Goal: Transaction & Acquisition: Purchase product/service

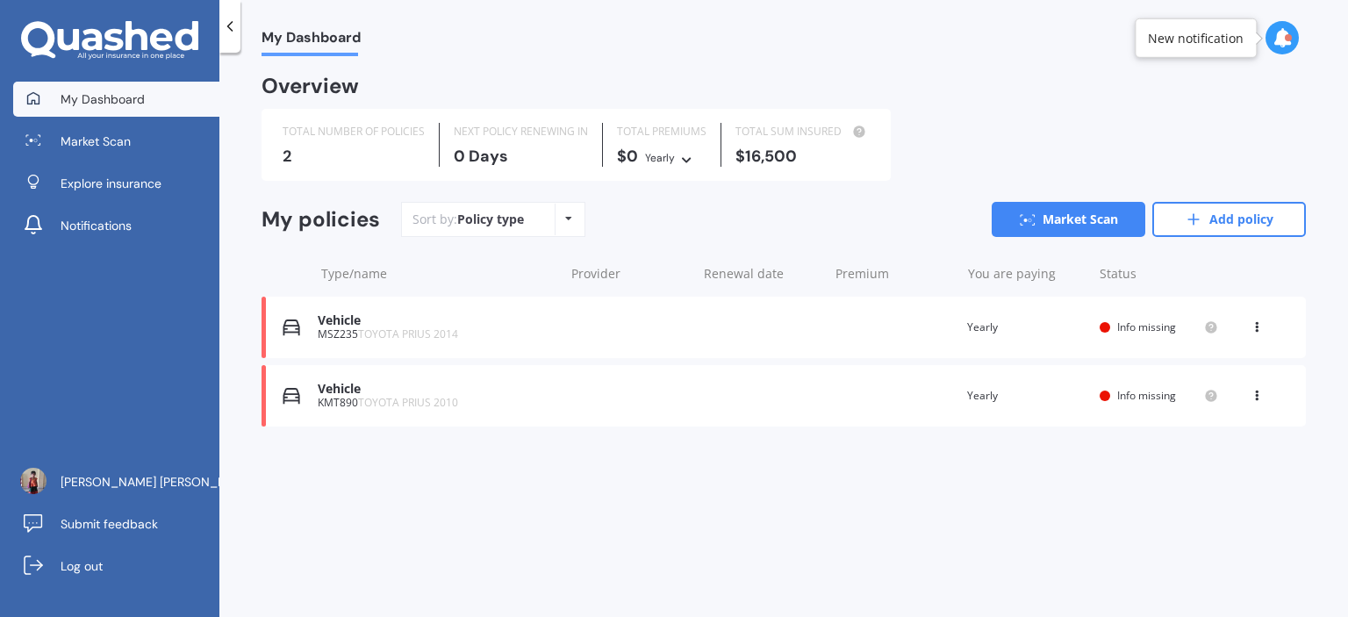
click at [1262, 326] on icon at bounding box center [1257, 324] width 12 height 11
click at [1229, 395] on div "Delete" at bounding box center [1218, 395] width 174 height 35
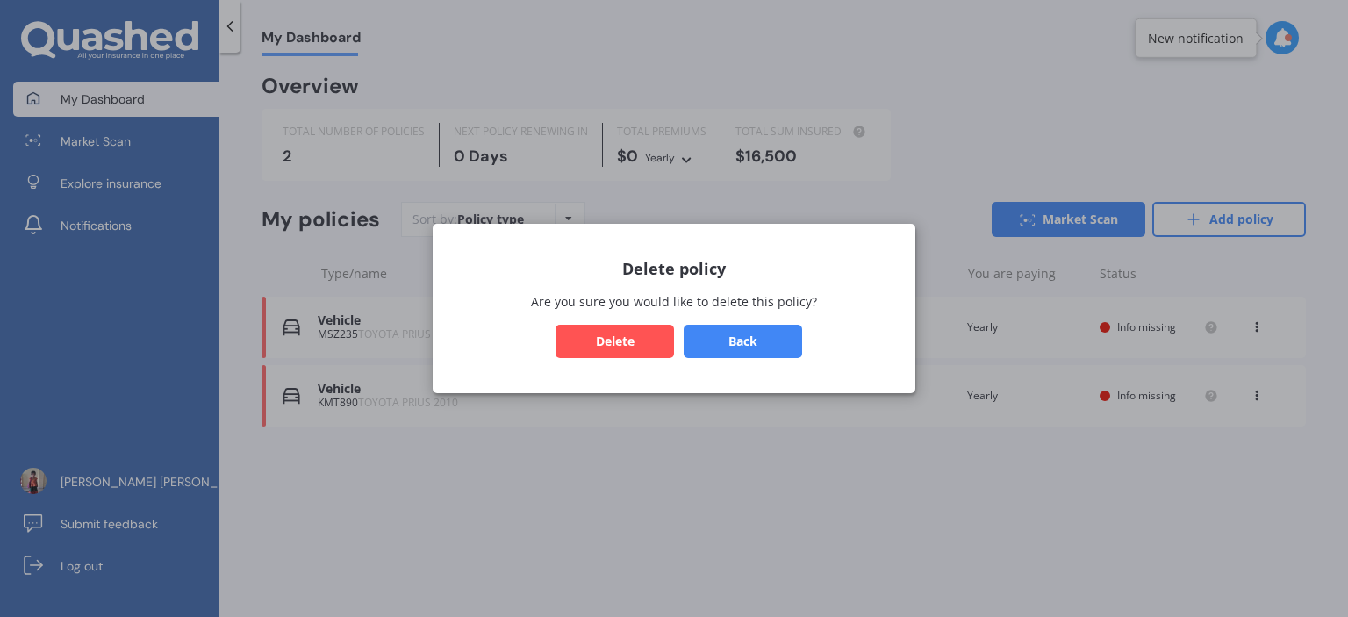
click at [640, 340] on button "Delete" at bounding box center [615, 341] width 118 height 33
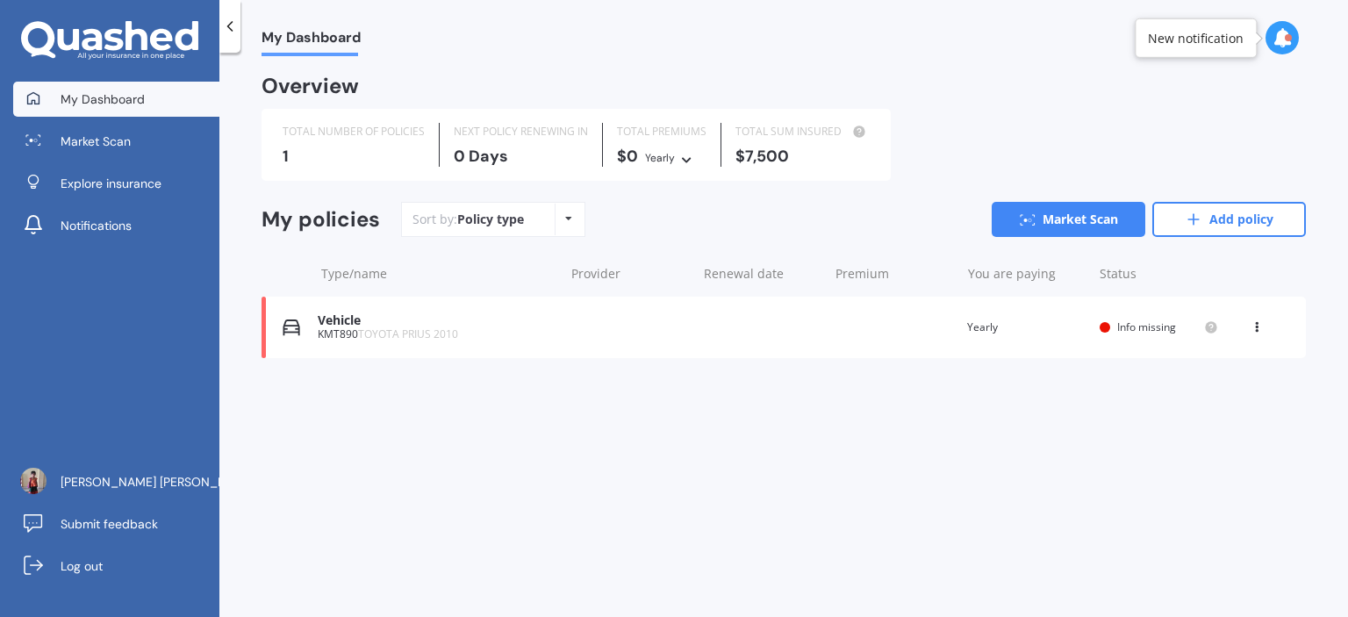
click at [1255, 327] on icon at bounding box center [1257, 324] width 12 height 11
click at [1206, 403] on div "Delete" at bounding box center [1218, 395] width 174 height 35
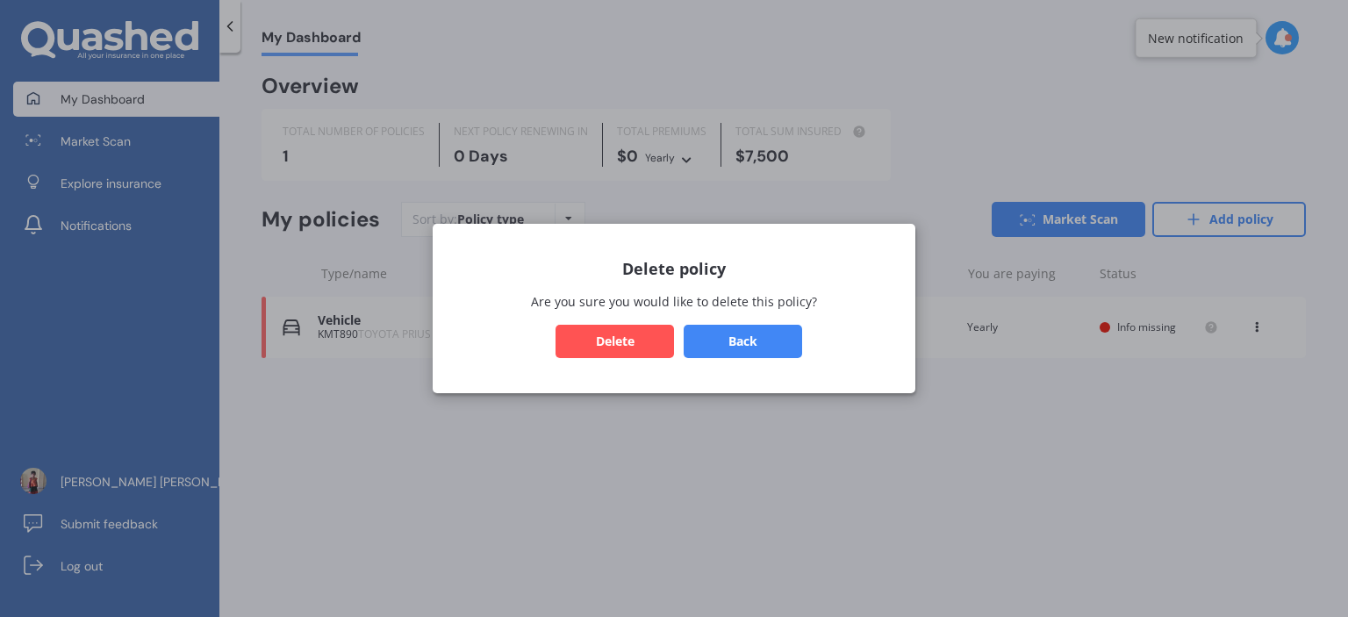
click at [651, 348] on button "Delete" at bounding box center [615, 341] width 118 height 33
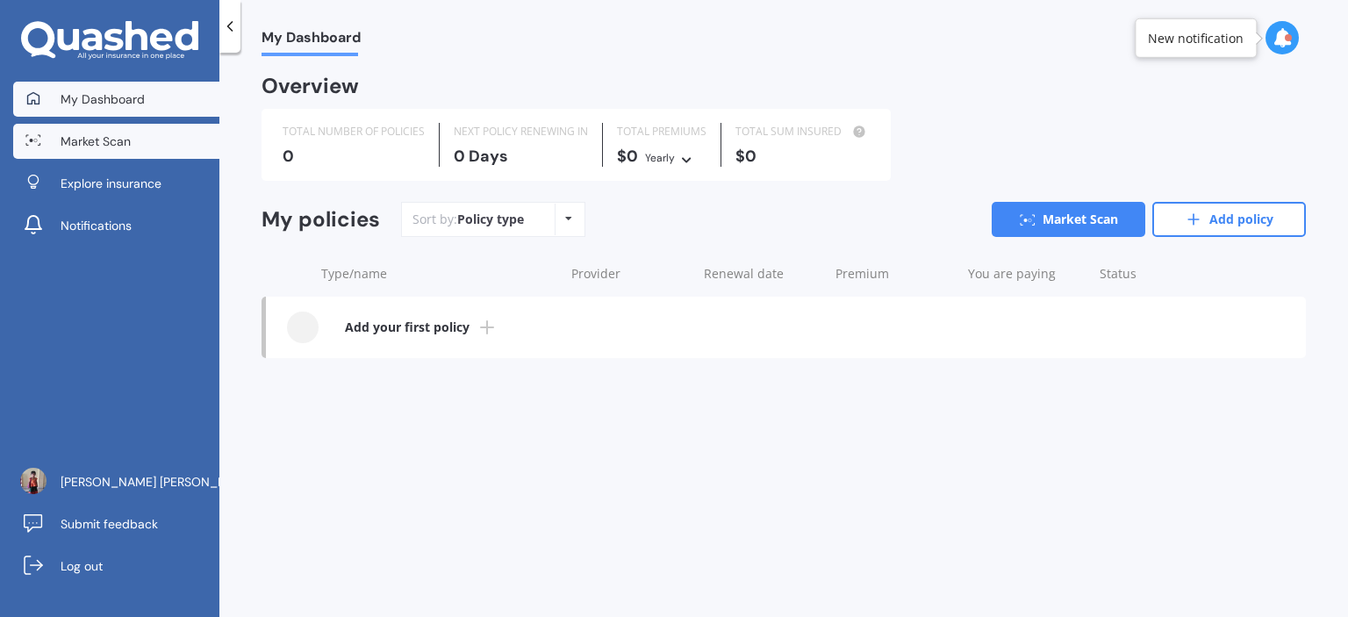
click at [147, 141] on link "Market Scan" at bounding box center [116, 141] width 206 height 35
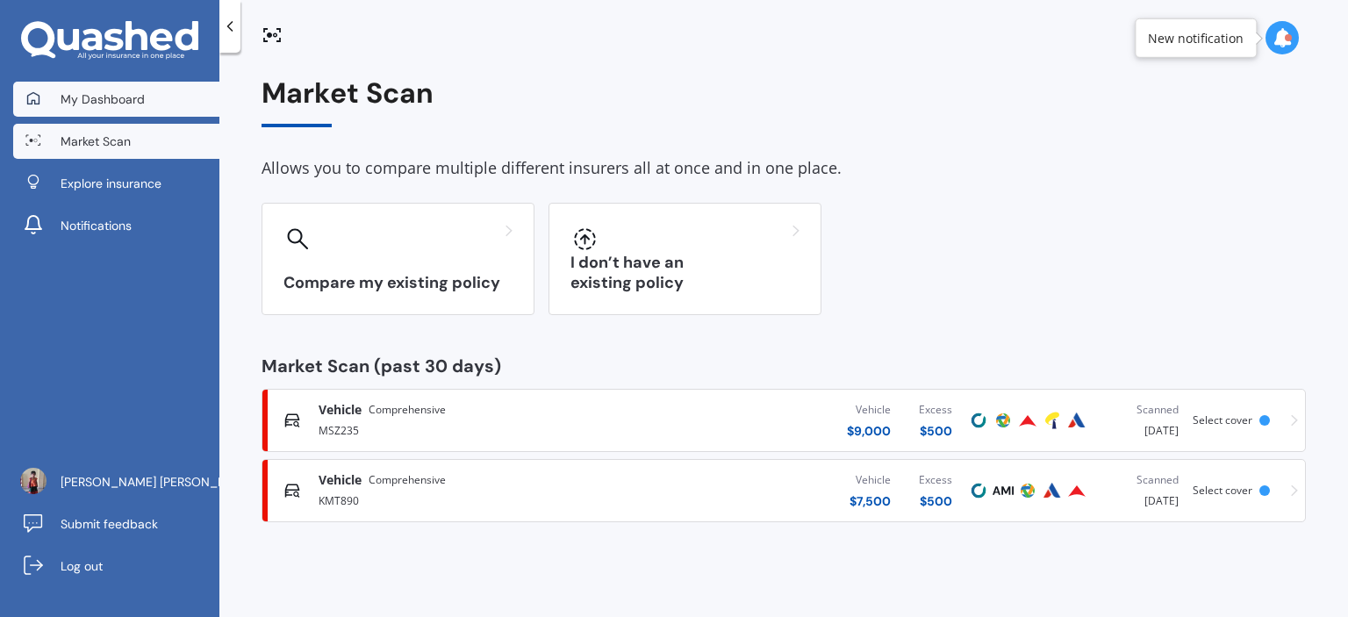
click at [193, 99] on link "My Dashboard" at bounding box center [116, 99] width 206 height 35
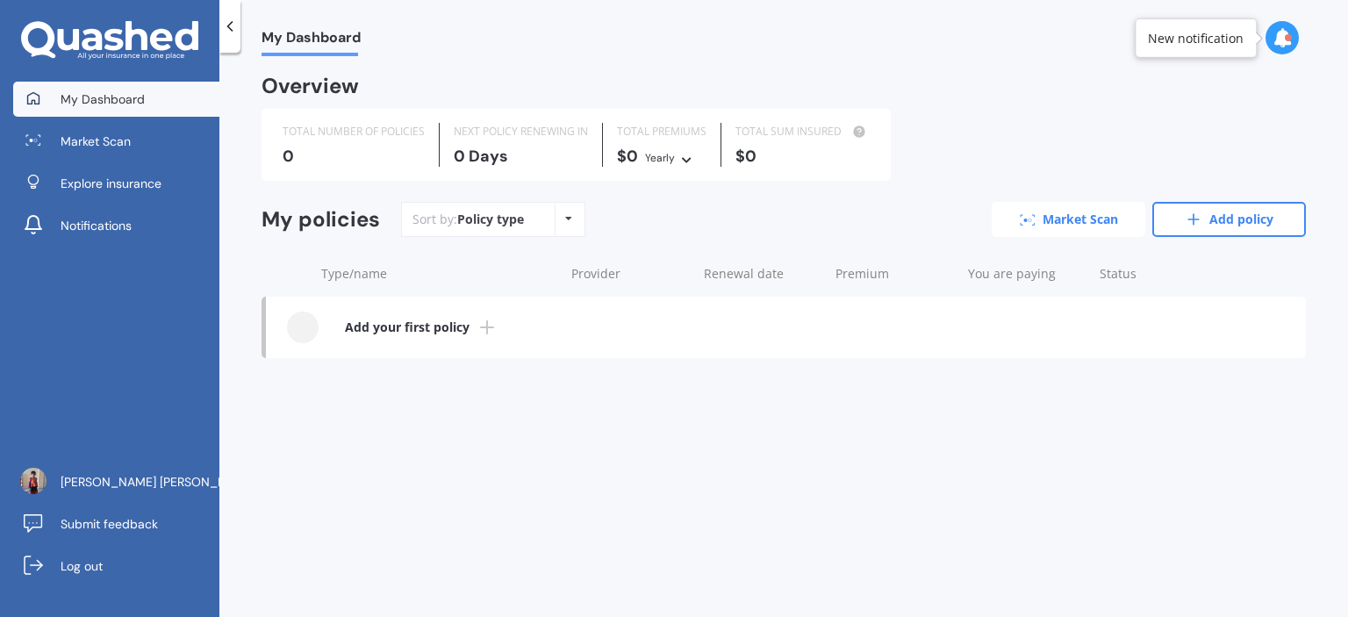
click at [1067, 226] on link "Market Scan" at bounding box center [1069, 219] width 154 height 35
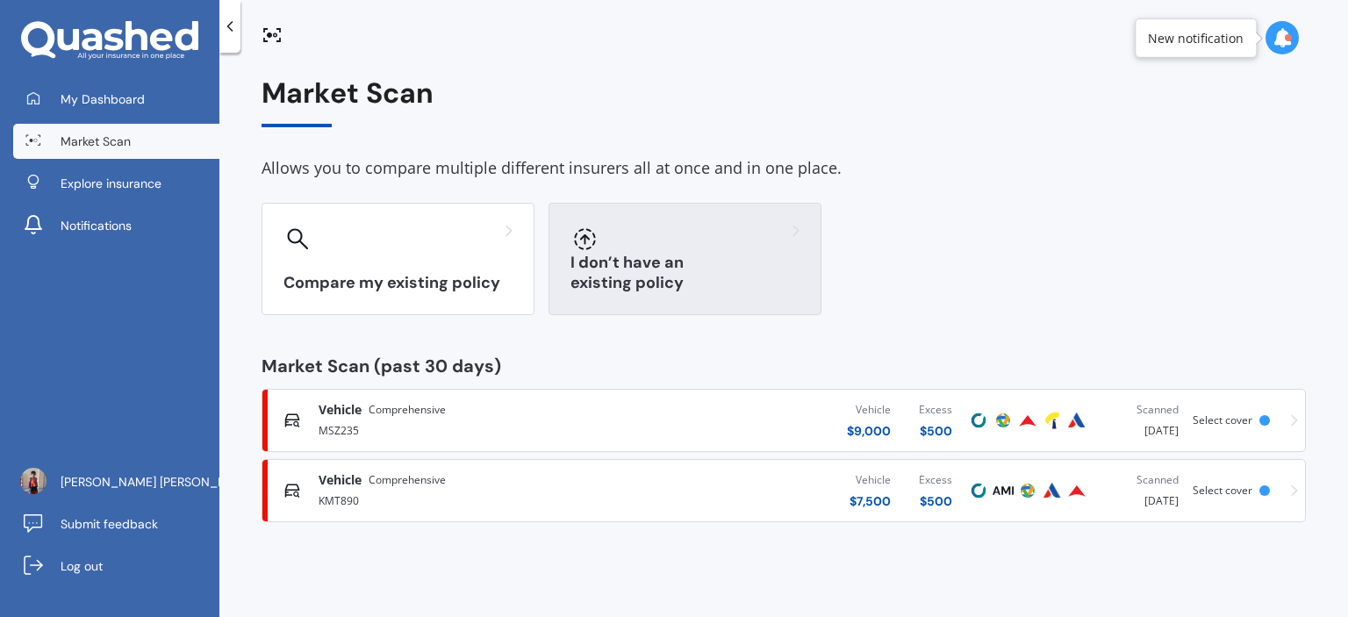
click at [679, 256] on div "I don’t have an existing policy" at bounding box center [685, 259] width 273 height 112
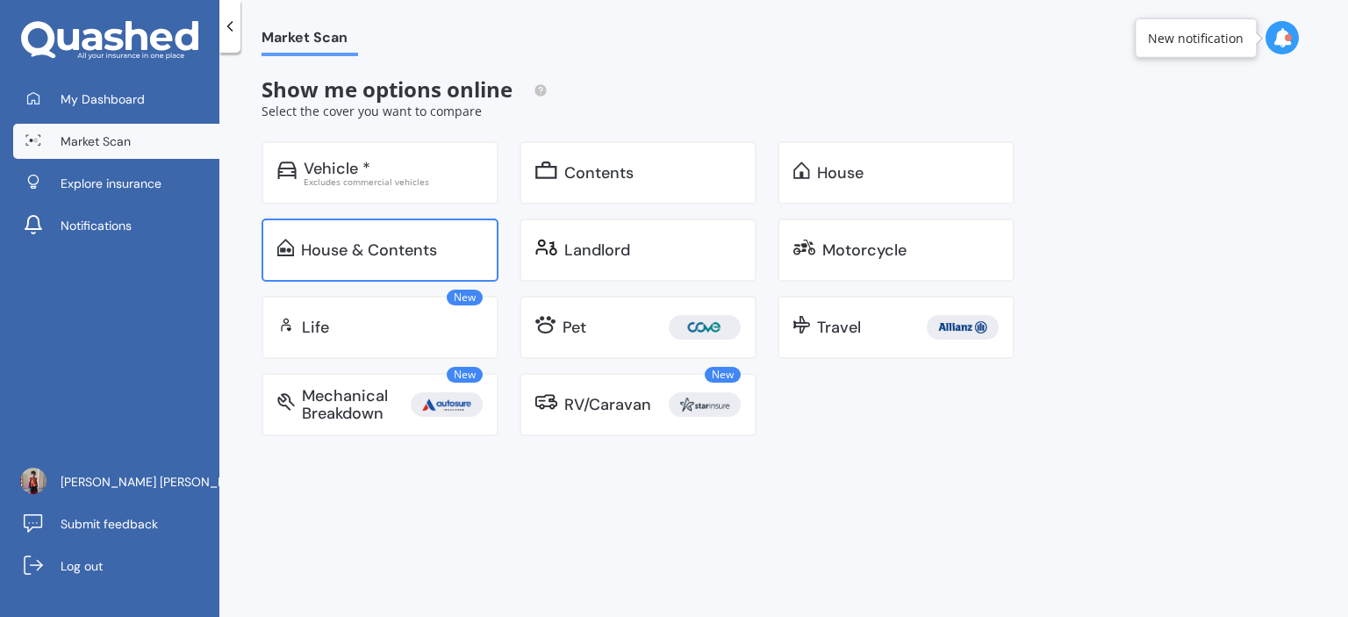
click at [450, 269] on div "House & Contents" at bounding box center [380, 250] width 237 height 63
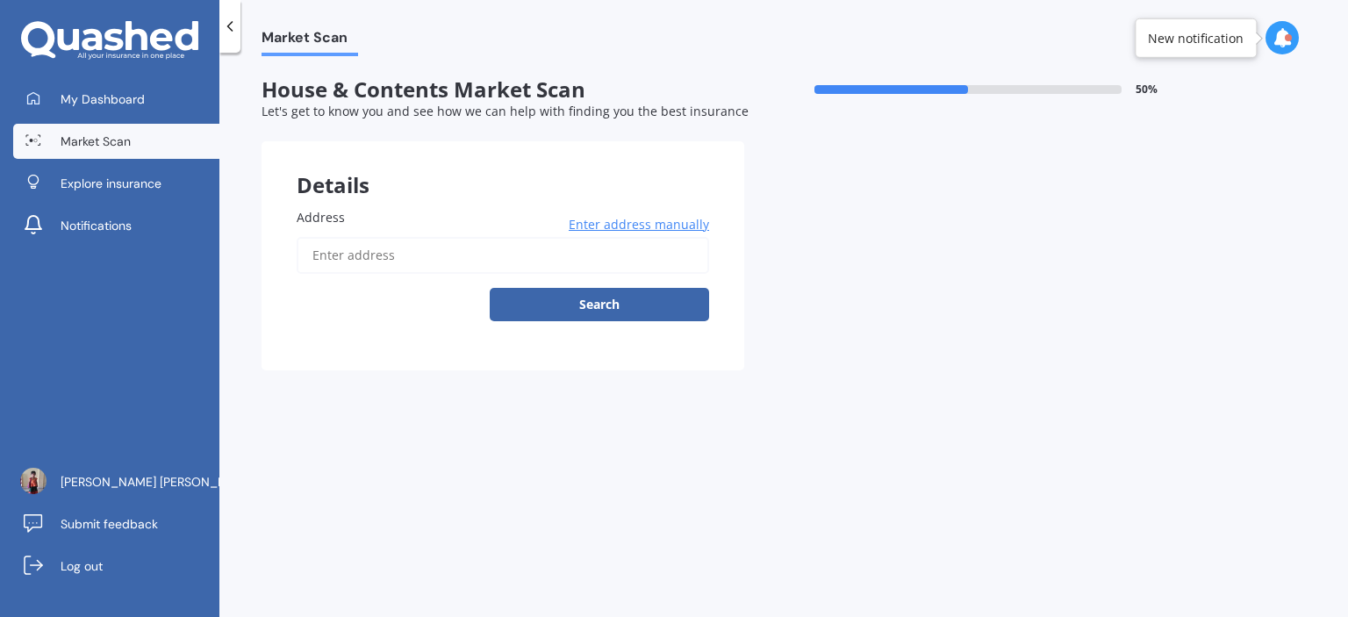
click at [437, 253] on input "Address" at bounding box center [503, 255] width 412 height 37
click at [490, 288] on button "Search" at bounding box center [599, 304] width 219 height 33
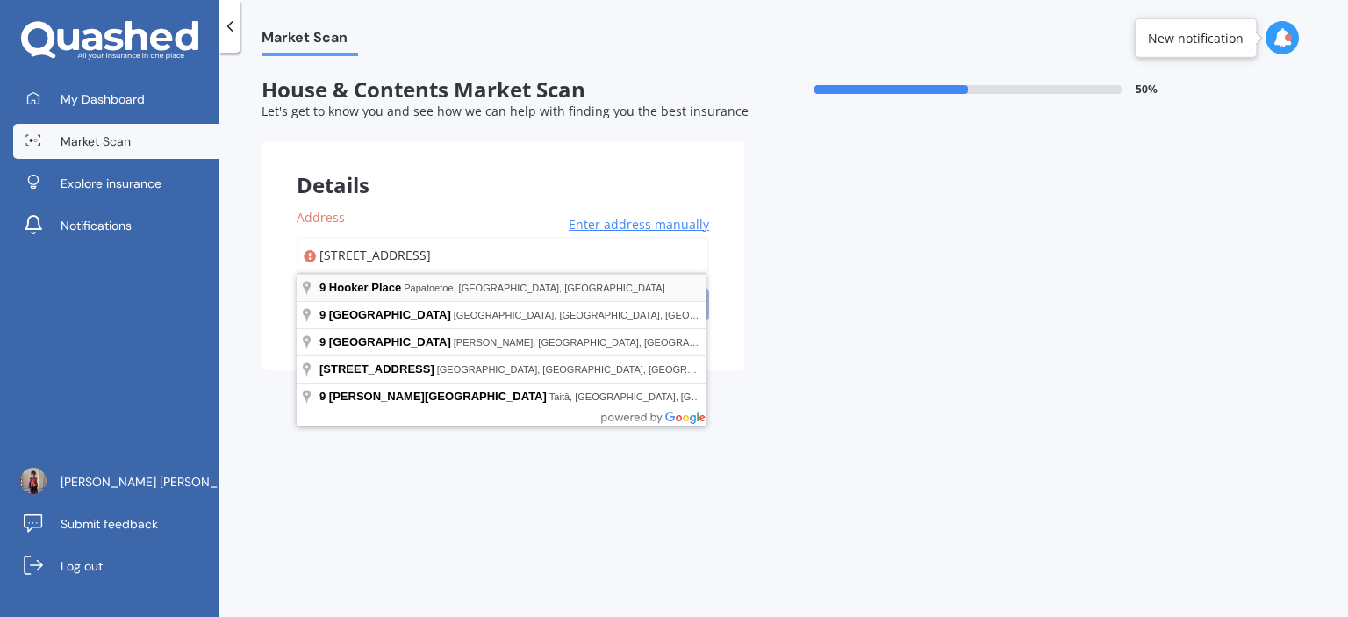
type input "[STREET_ADDRESS]"
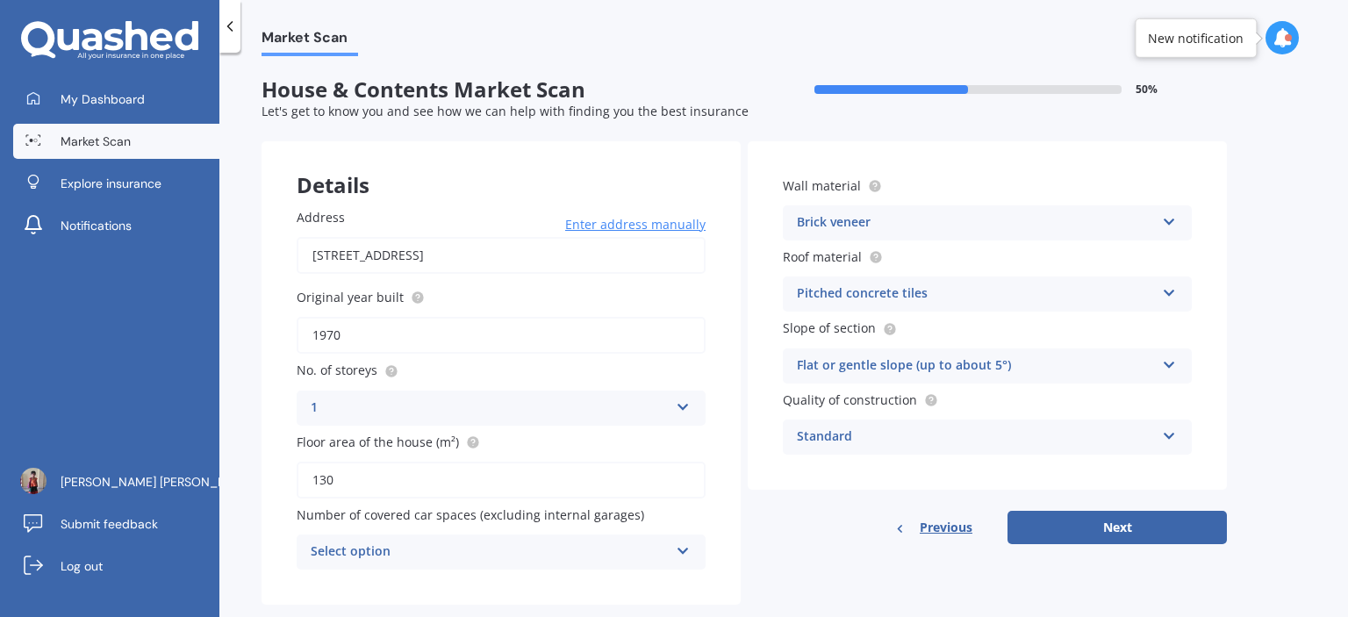
scroll to position [32, 0]
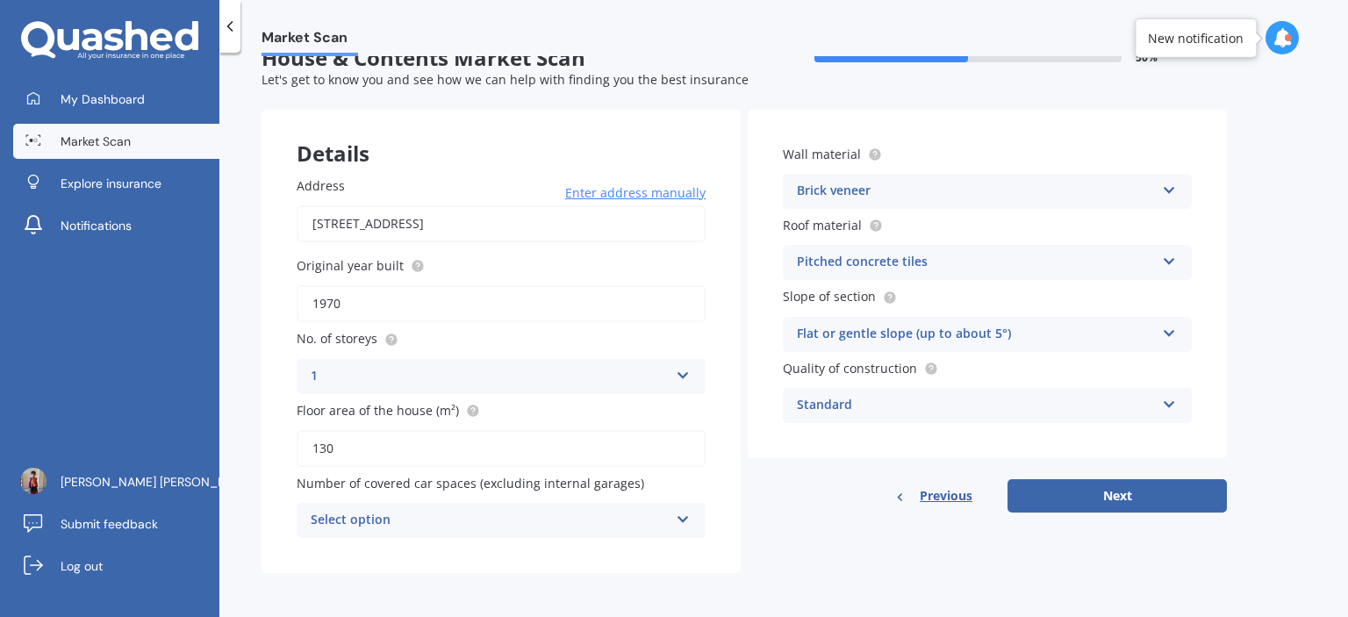
click at [681, 518] on icon at bounding box center [683, 516] width 15 height 12
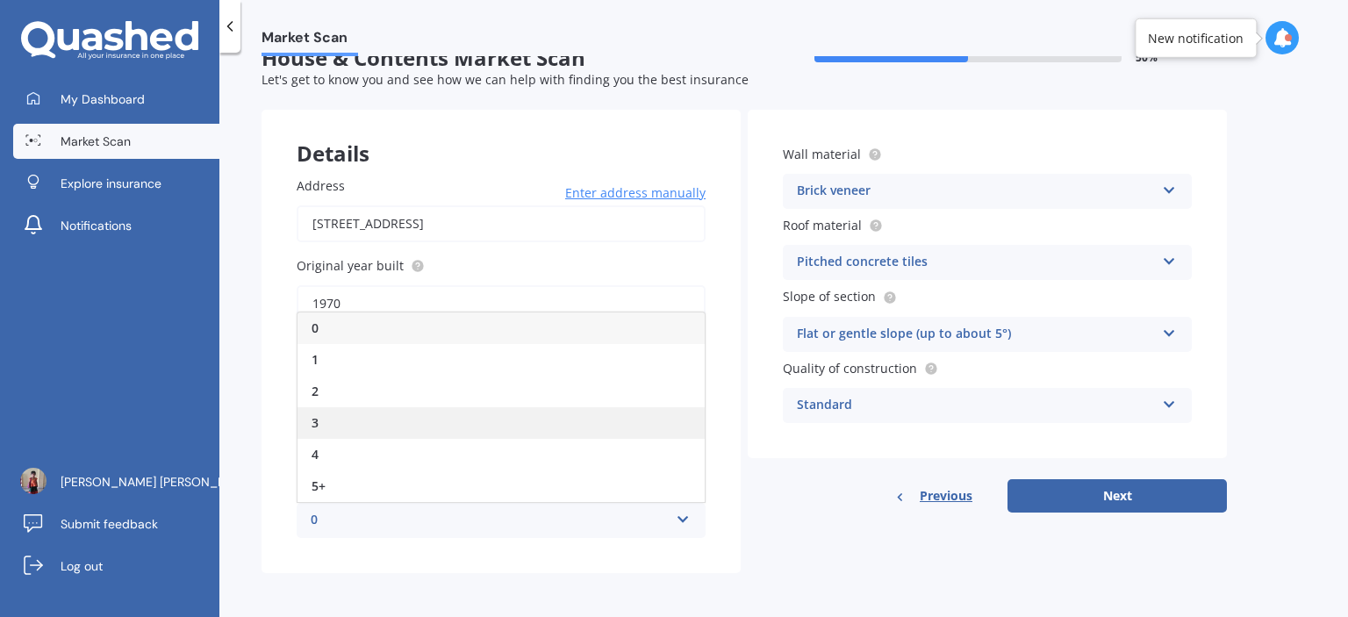
click at [419, 414] on div "3" at bounding box center [501, 423] width 407 height 32
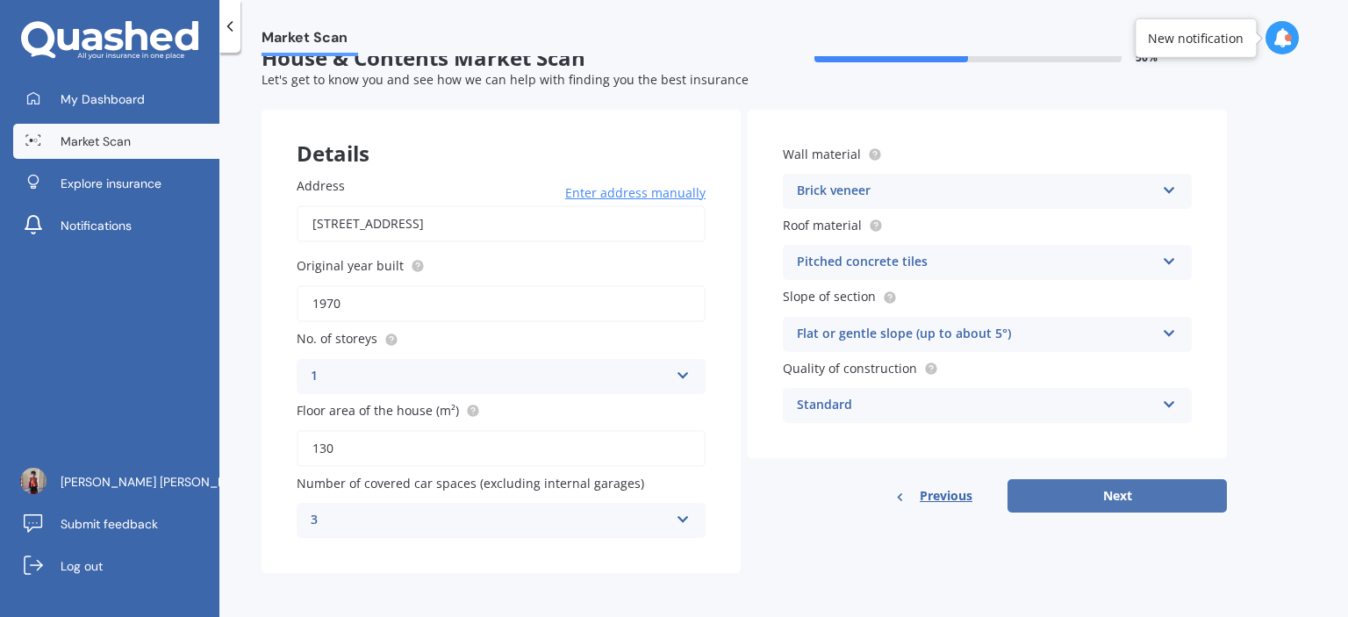
click at [1092, 493] on button "Next" at bounding box center [1116, 495] width 219 height 33
select select "01"
select select "05"
select select "1986"
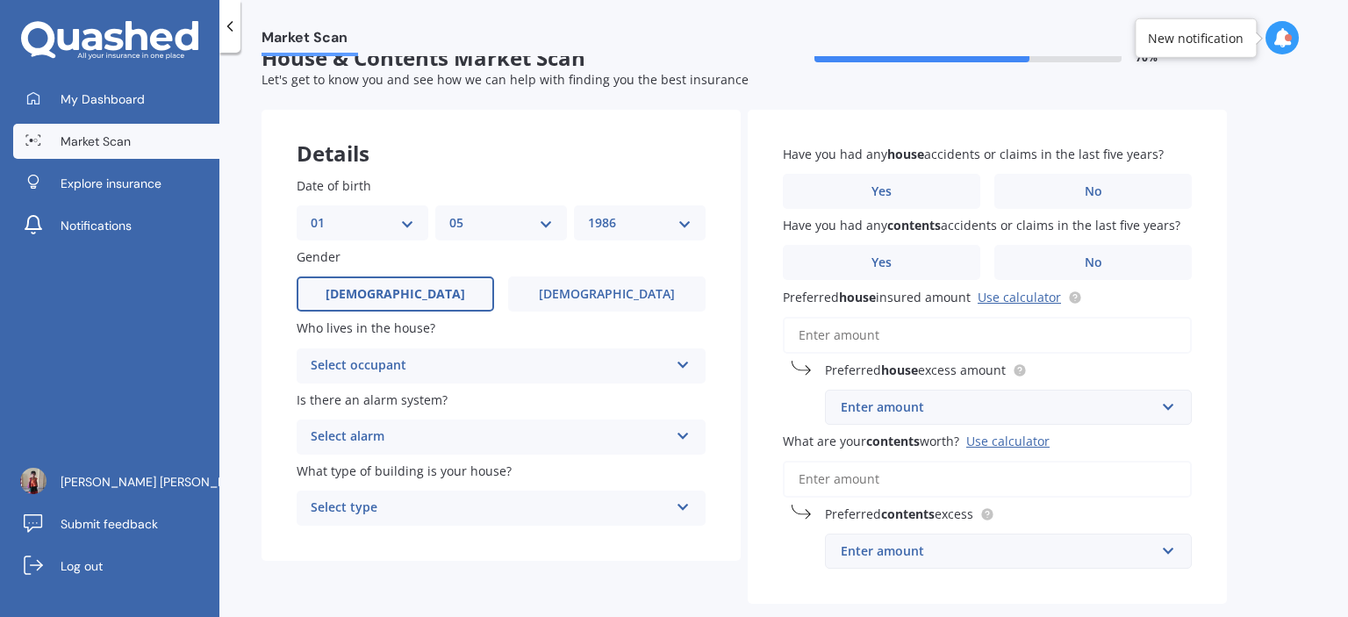
scroll to position [0, 0]
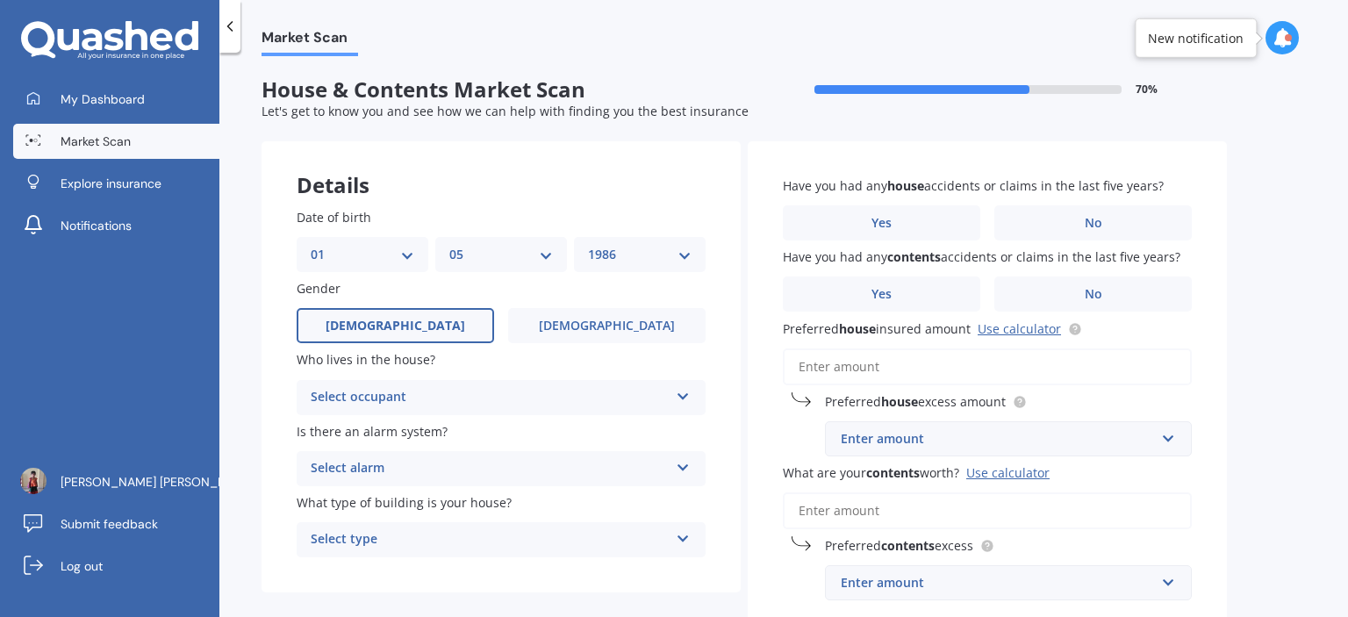
click at [421, 315] on label "[DEMOGRAPHIC_DATA]" at bounding box center [395, 325] width 197 height 35
click at [0, 0] on input "[DEMOGRAPHIC_DATA]" at bounding box center [0, 0] width 0 height 0
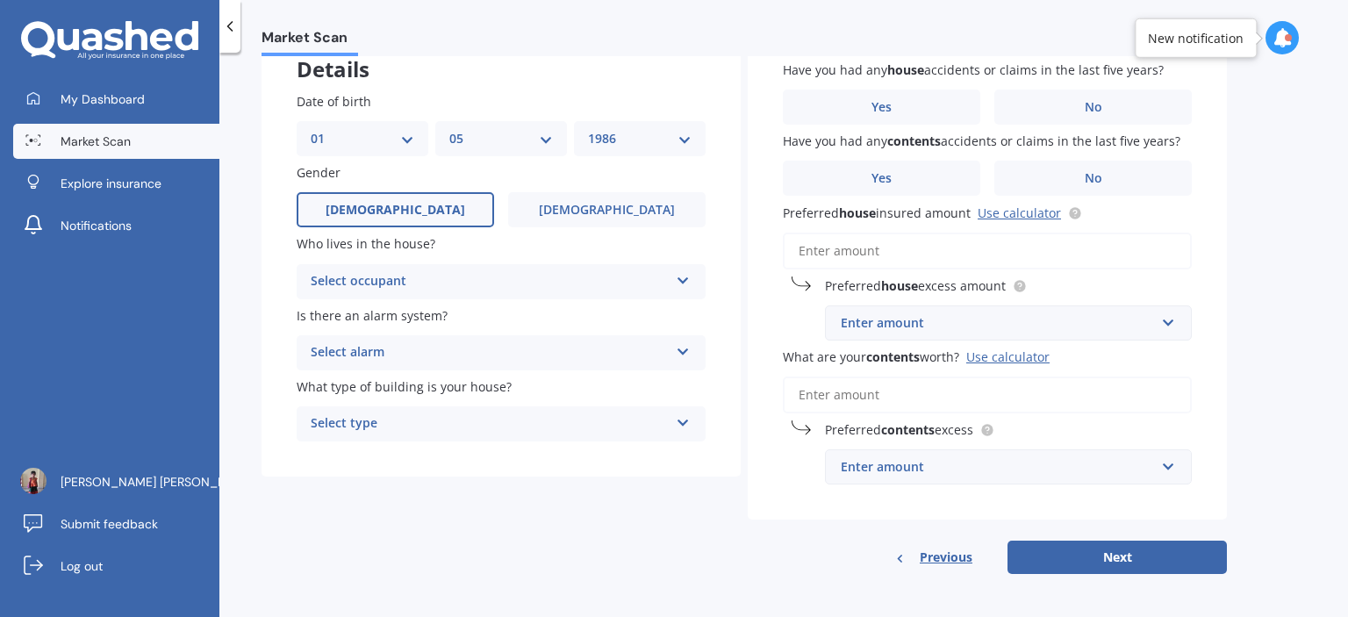
scroll to position [118, 0]
click at [414, 280] on div "Select occupant" at bounding box center [490, 279] width 358 height 21
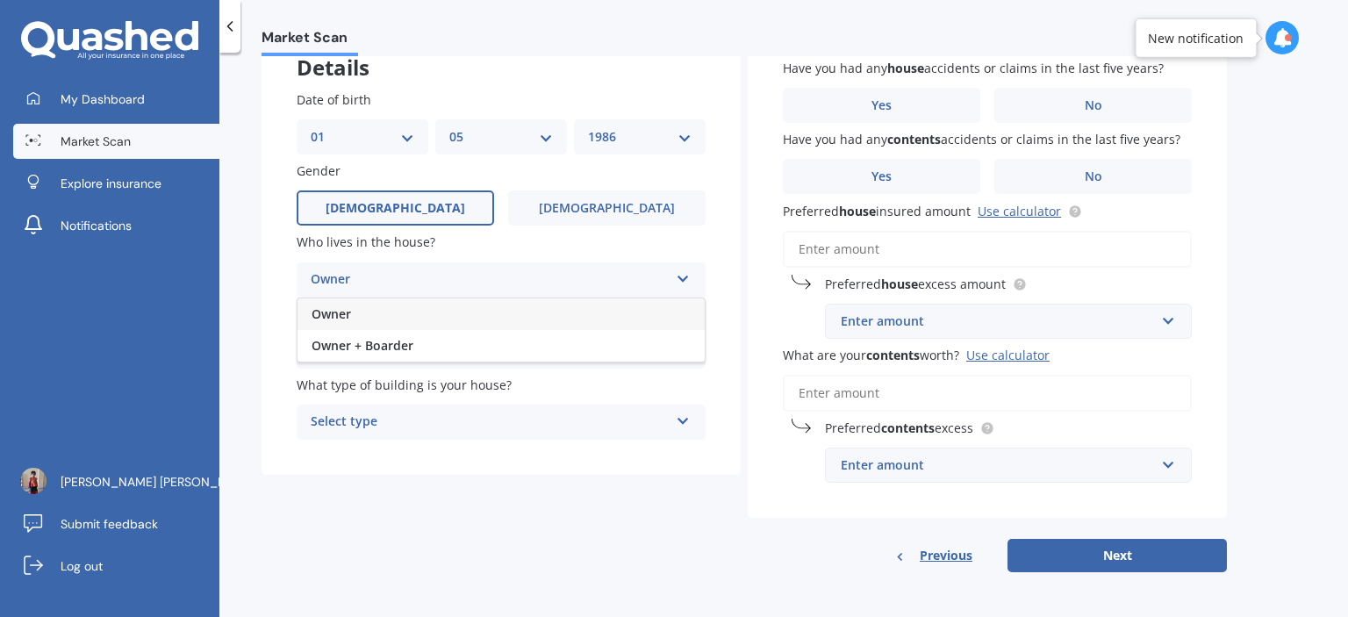
click at [397, 312] on div "Owner" at bounding box center [501, 314] width 407 height 32
click at [399, 355] on div "Select alarm" at bounding box center [490, 351] width 358 height 21
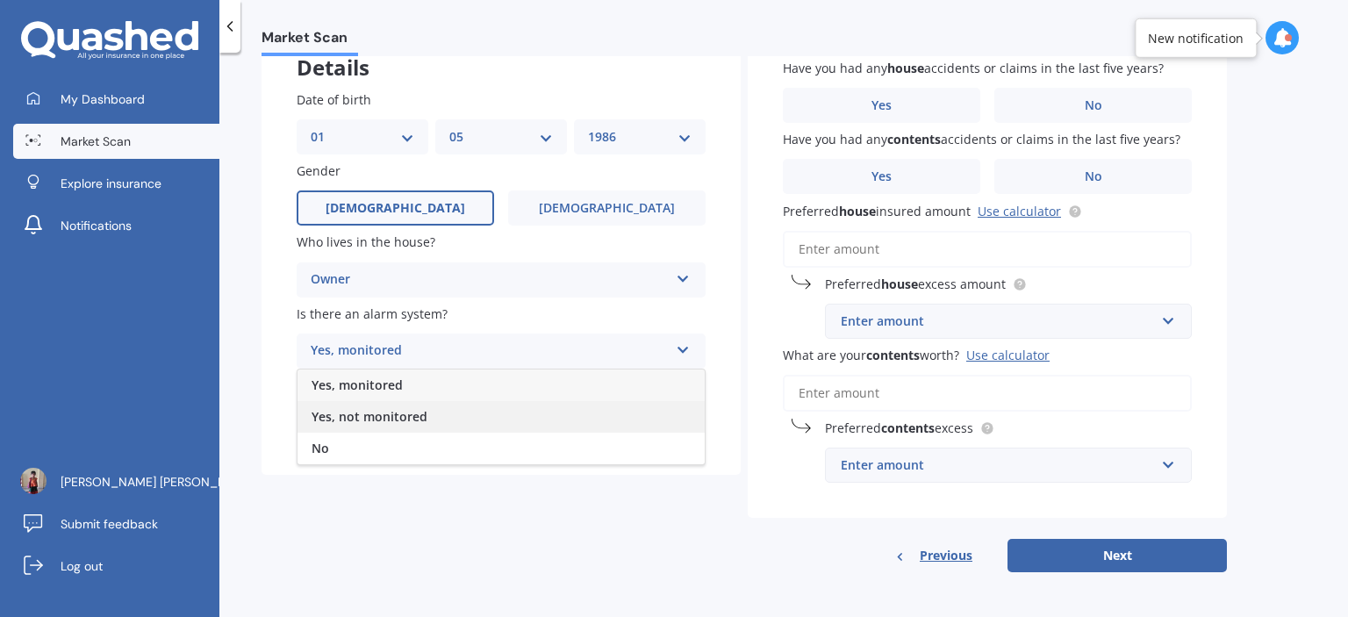
click at [396, 417] on span "Yes, not monitored" at bounding box center [370, 416] width 116 height 17
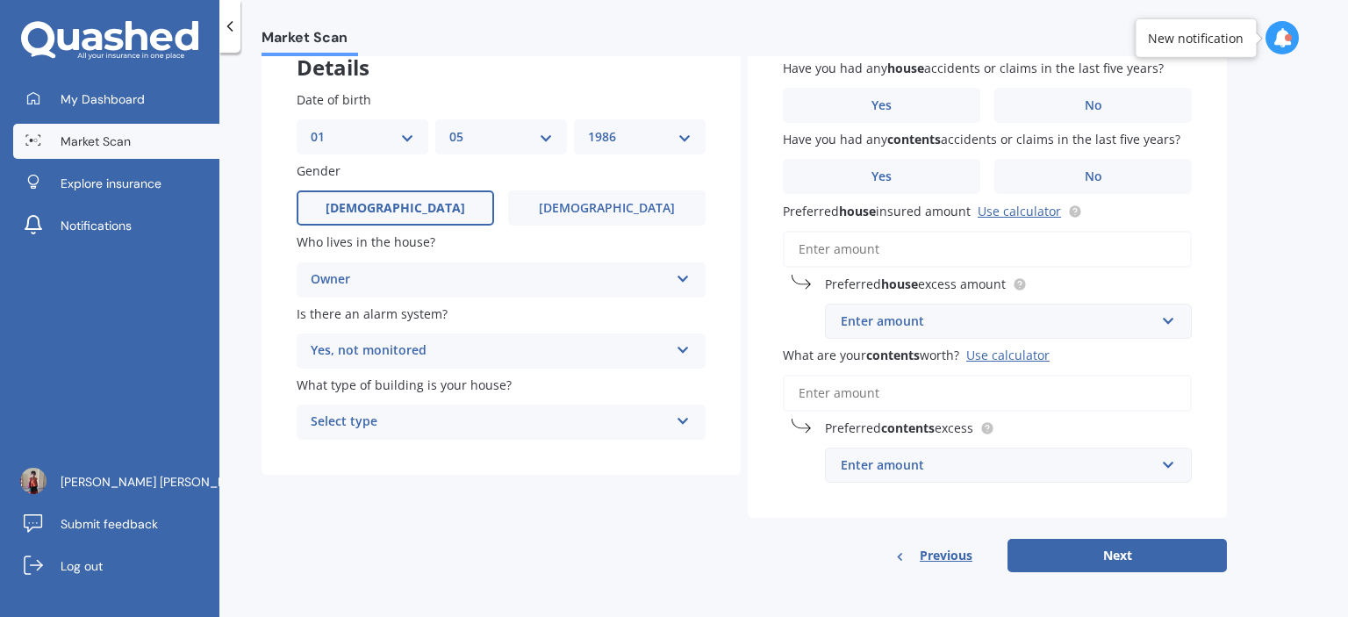
click at [396, 417] on div "Select type" at bounding box center [490, 422] width 358 height 21
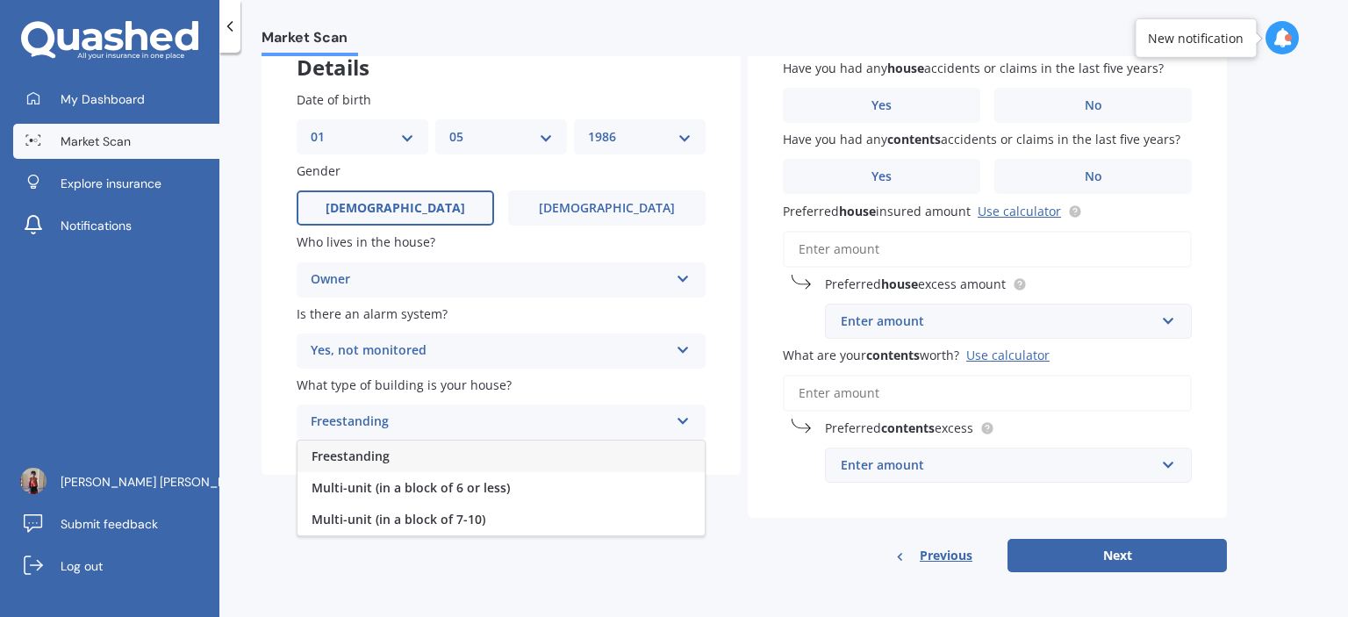
click at [390, 456] on div "Freestanding" at bounding box center [501, 457] width 407 height 32
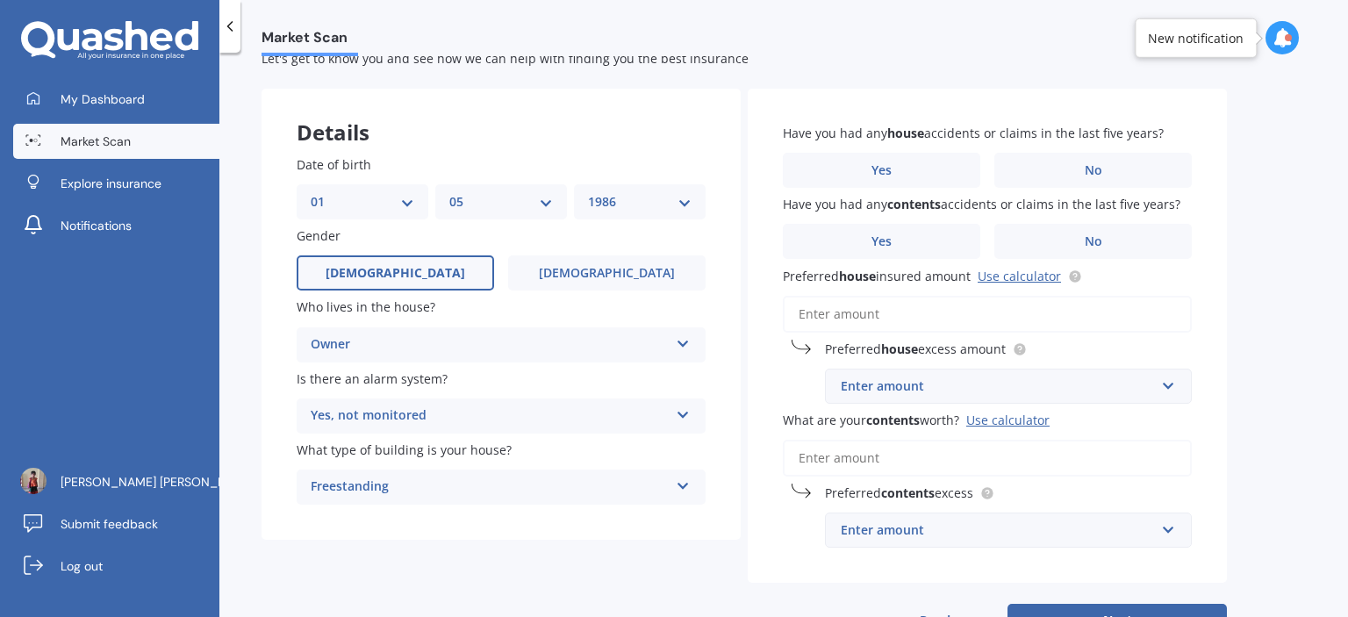
scroll to position [0, 0]
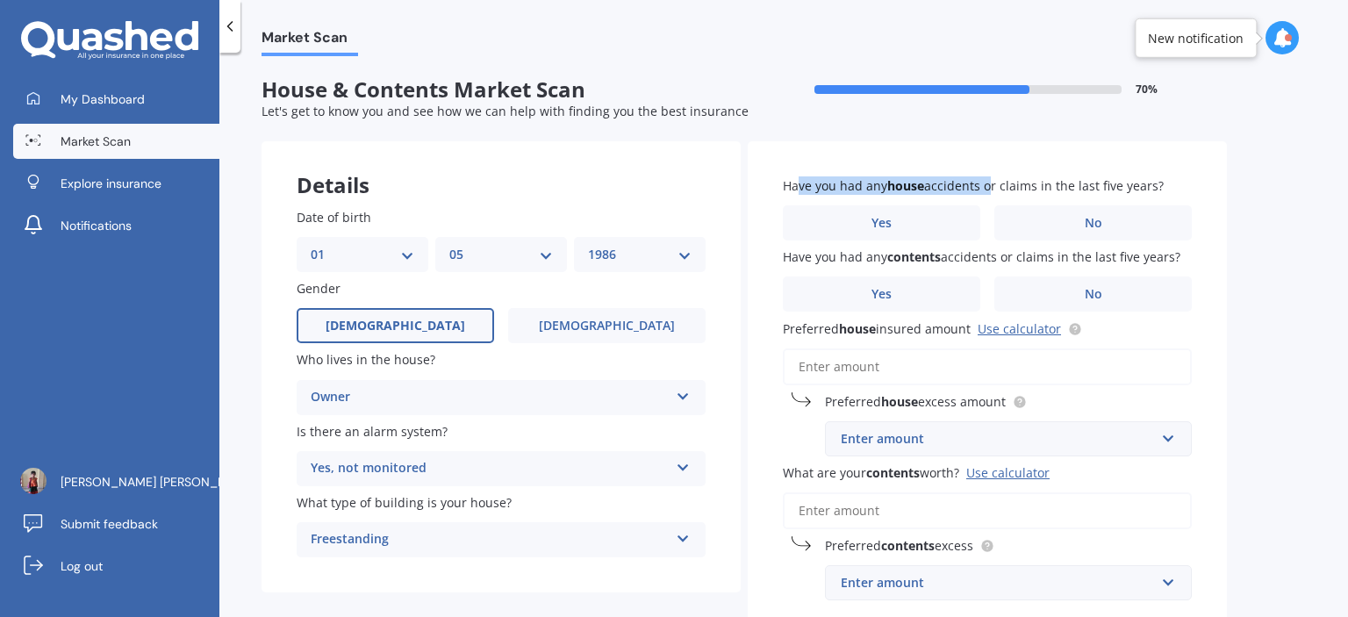
drag, startPoint x: 795, startPoint y: 182, endPoint x: 984, endPoint y: 182, distance: 188.7
click at [984, 182] on span "Have you had any house accidents or claims in the last five years?" at bounding box center [973, 185] width 381 height 17
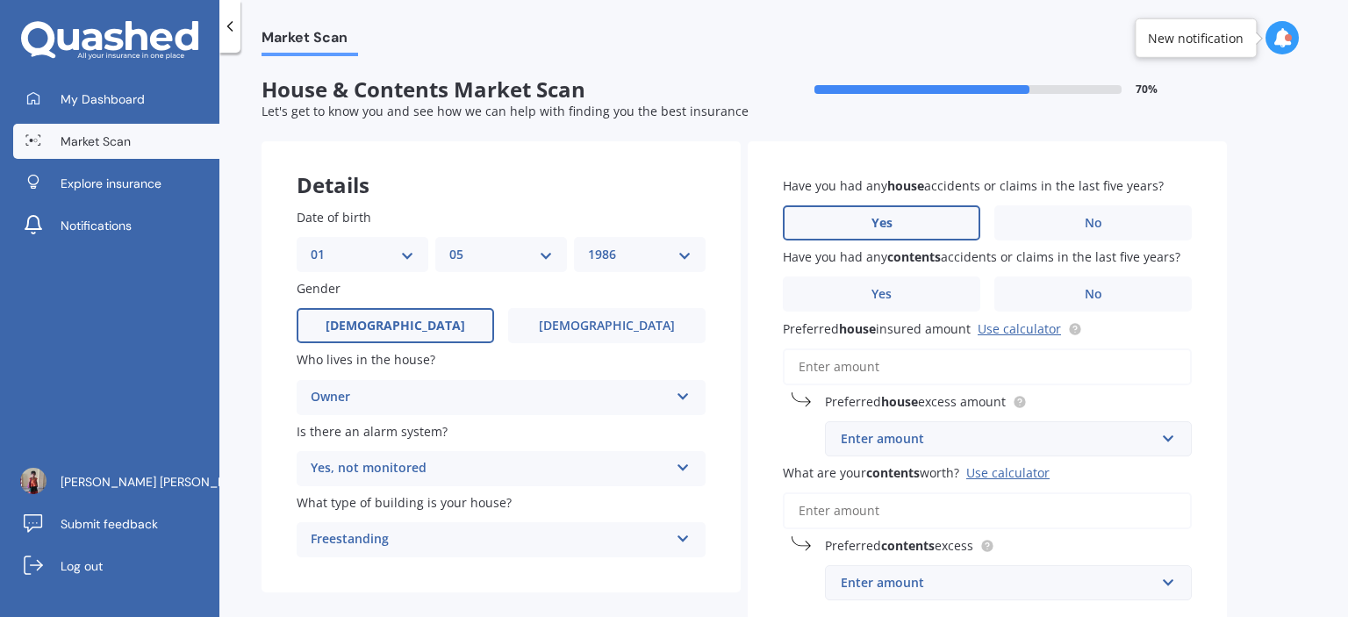
click at [949, 230] on label "Yes" at bounding box center [881, 222] width 197 height 35
click at [0, 0] on input "Yes" at bounding box center [0, 0] width 0 height 0
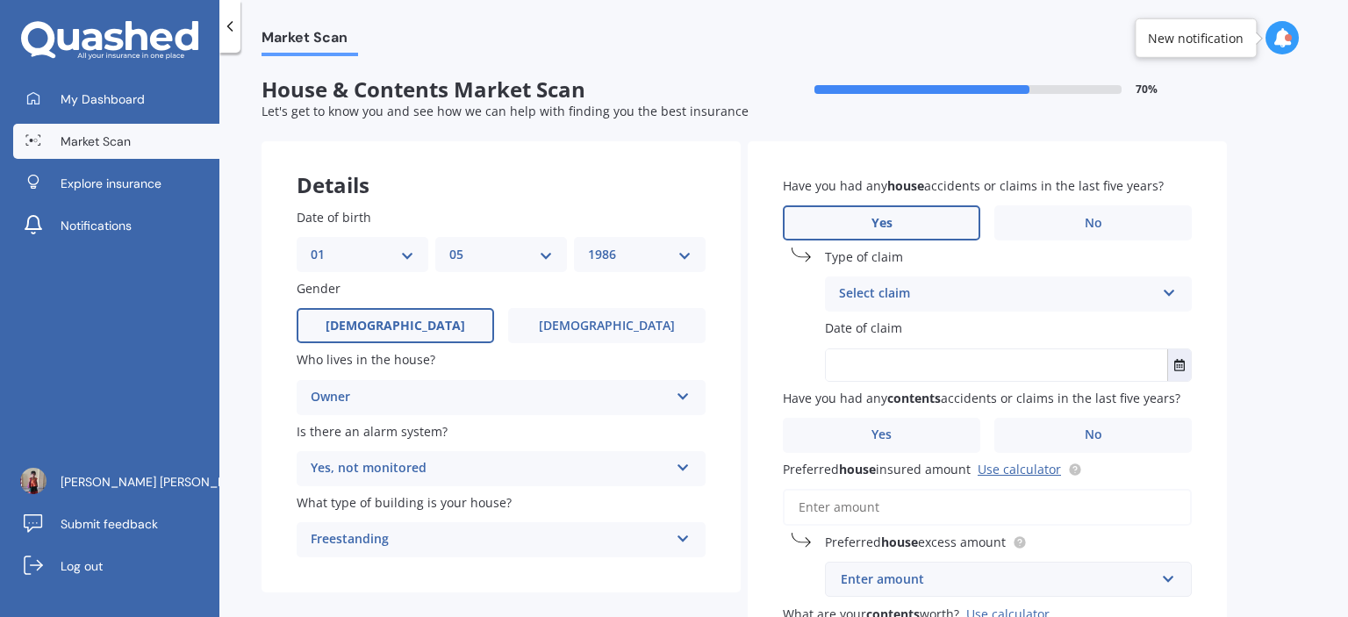
click at [916, 292] on div "Select claim" at bounding box center [997, 293] width 316 height 21
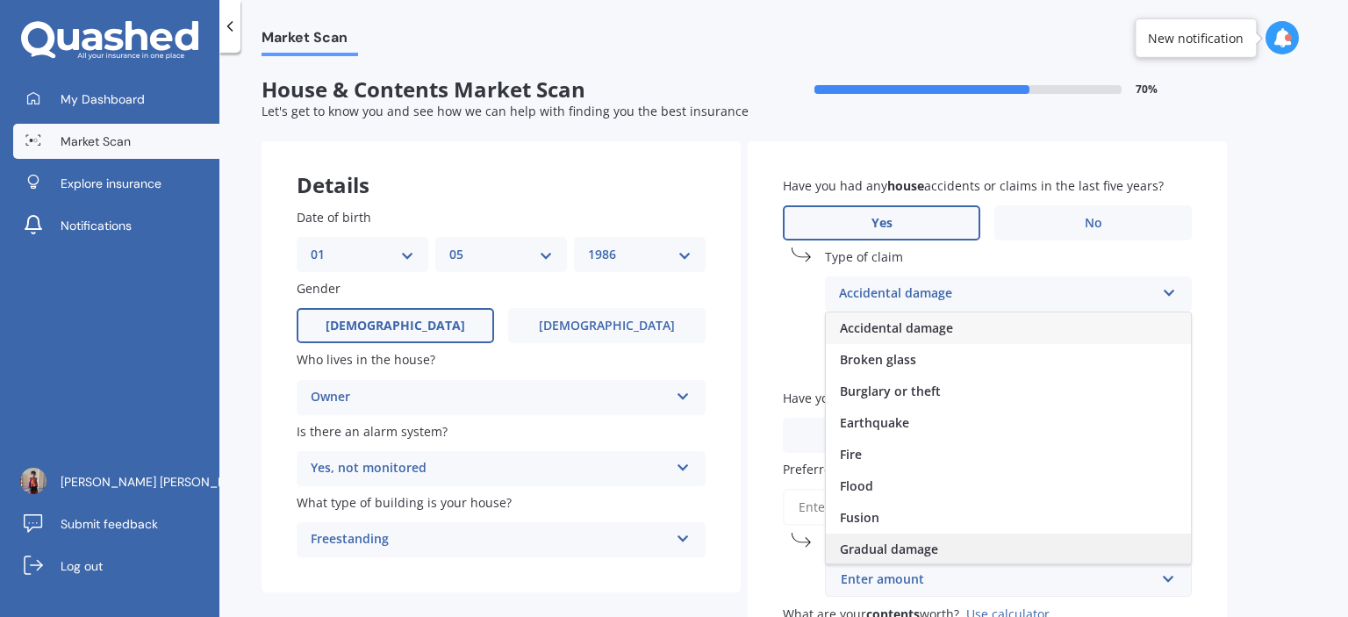
click at [955, 555] on div "Gradual damage" at bounding box center [1008, 550] width 365 height 32
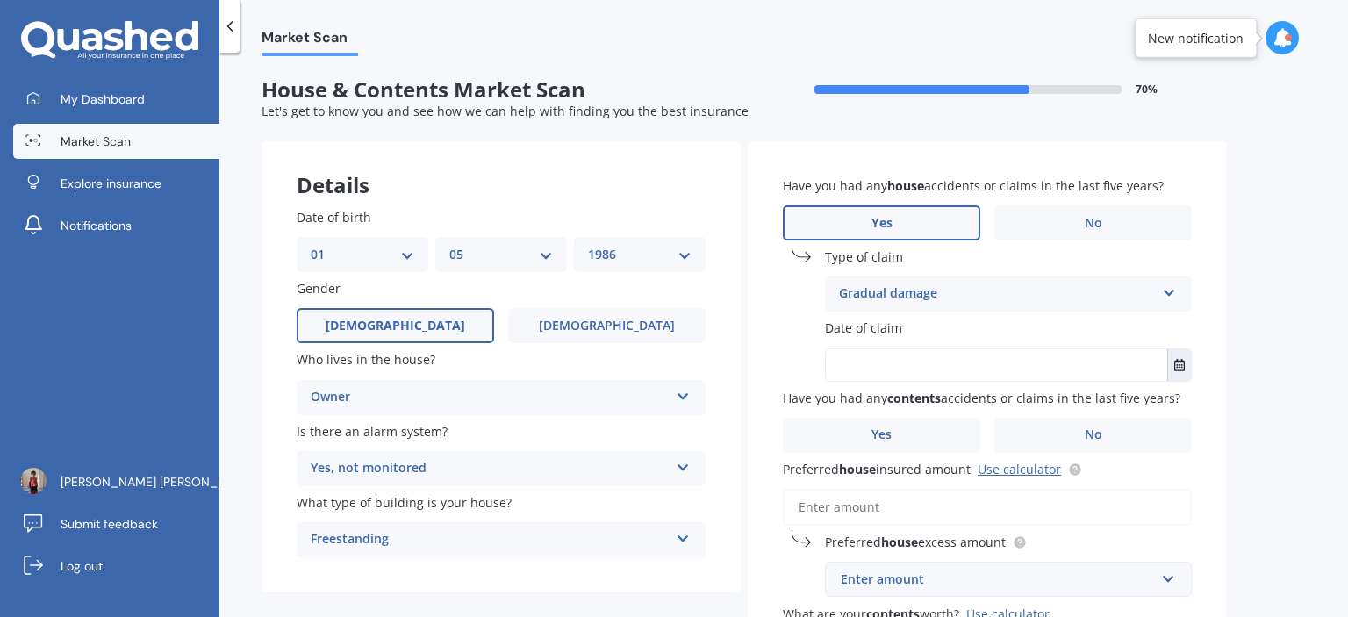
click at [925, 355] on input "text" at bounding box center [996, 365] width 341 height 32
click at [1178, 365] on icon "Select date" at bounding box center [1179, 365] width 11 height 12
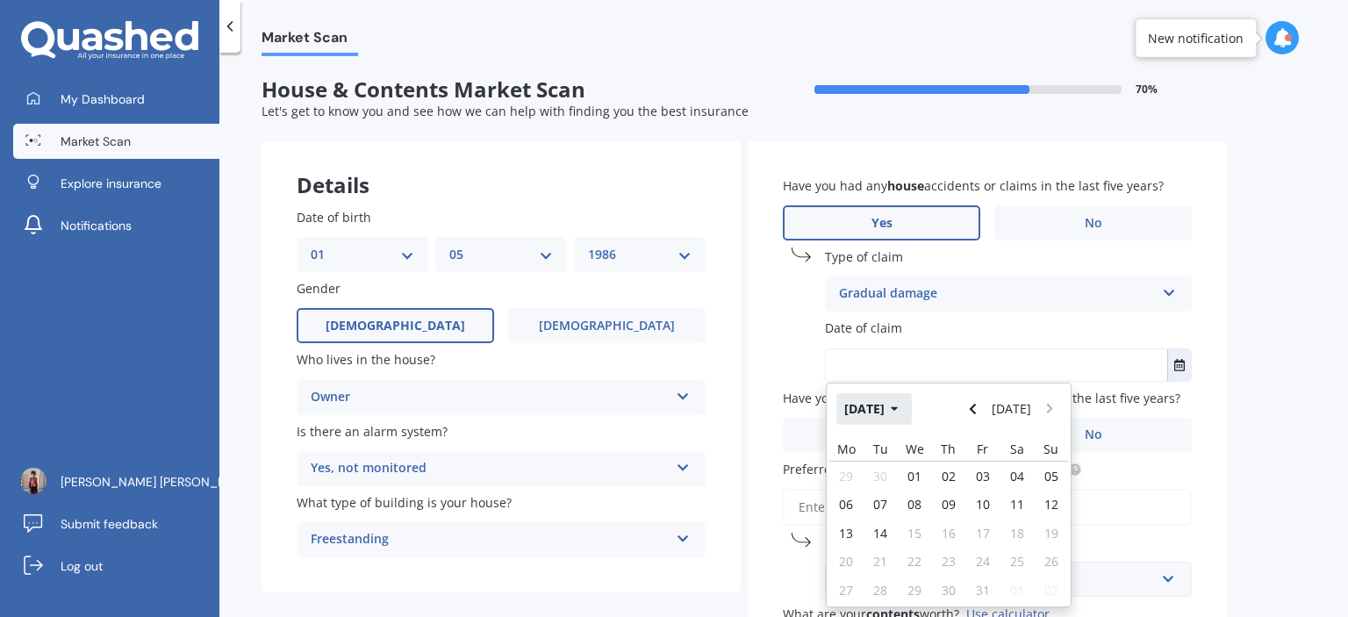
click at [899, 404] on icon "button" at bounding box center [895, 409] width 8 height 12
click at [888, 413] on button "2025" at bounding box center [867, 409] width 63 height 32
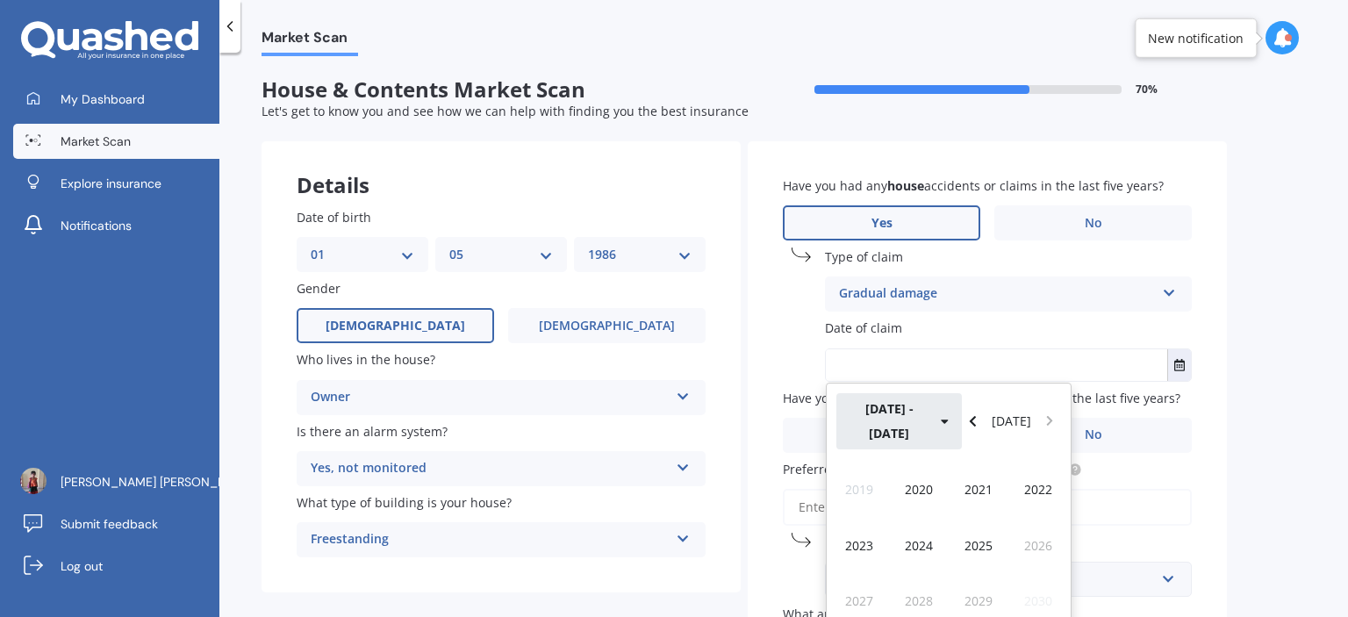
click at [915, 409] on button "[DATE] - [DATE]" at bounding box center [898, 421] width 125 height 56
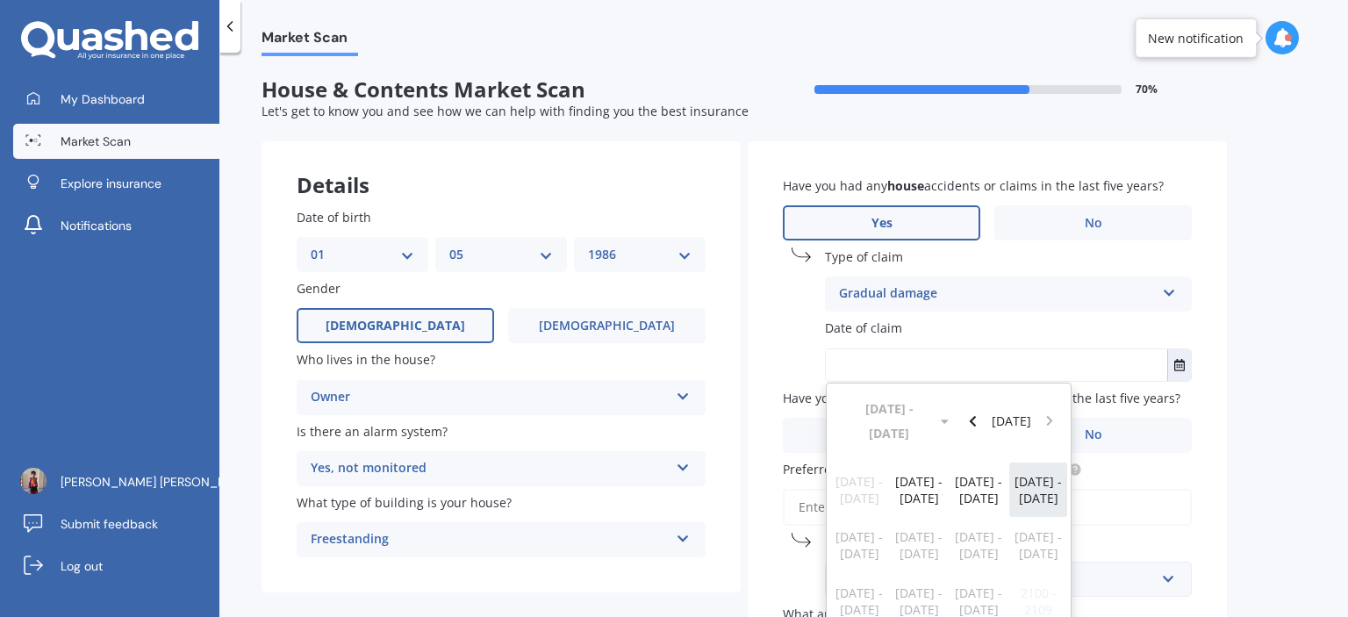
click at [1023, 479] on span "[DATE] - [DATE]" at bounding box center [1038, 489] width 47 height 33
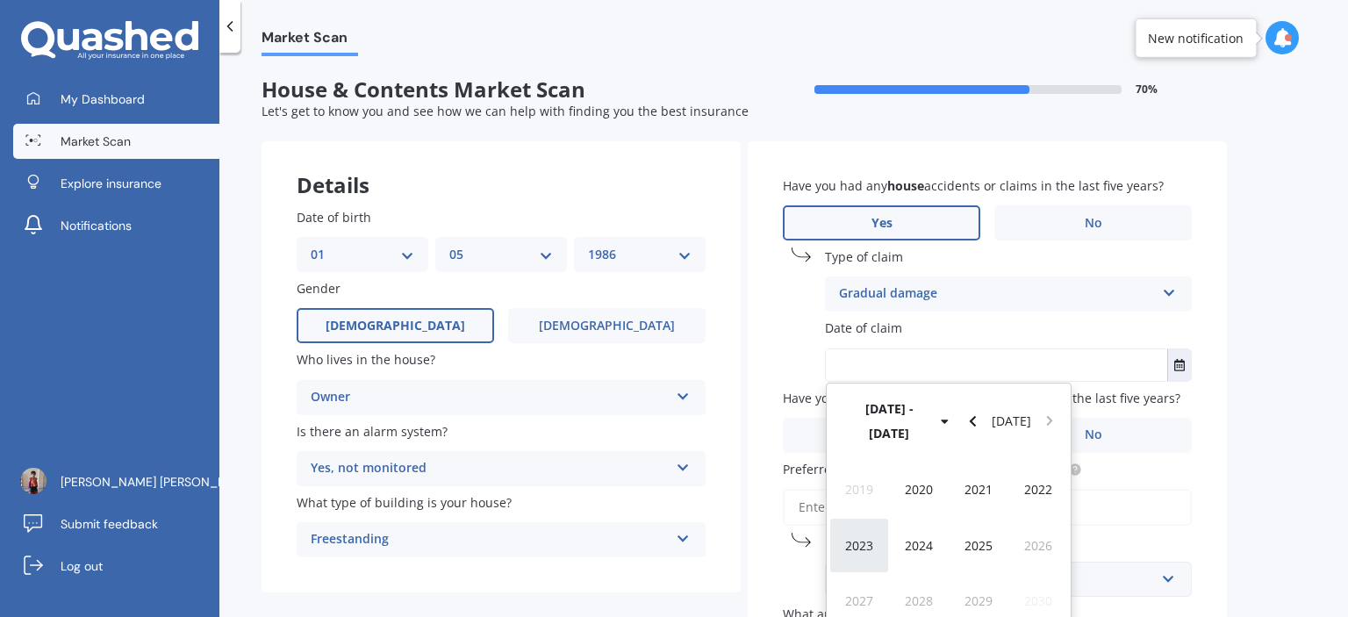
click at [871, 537] on span "2023" at bounding box center [859, 545] width 28 height 17
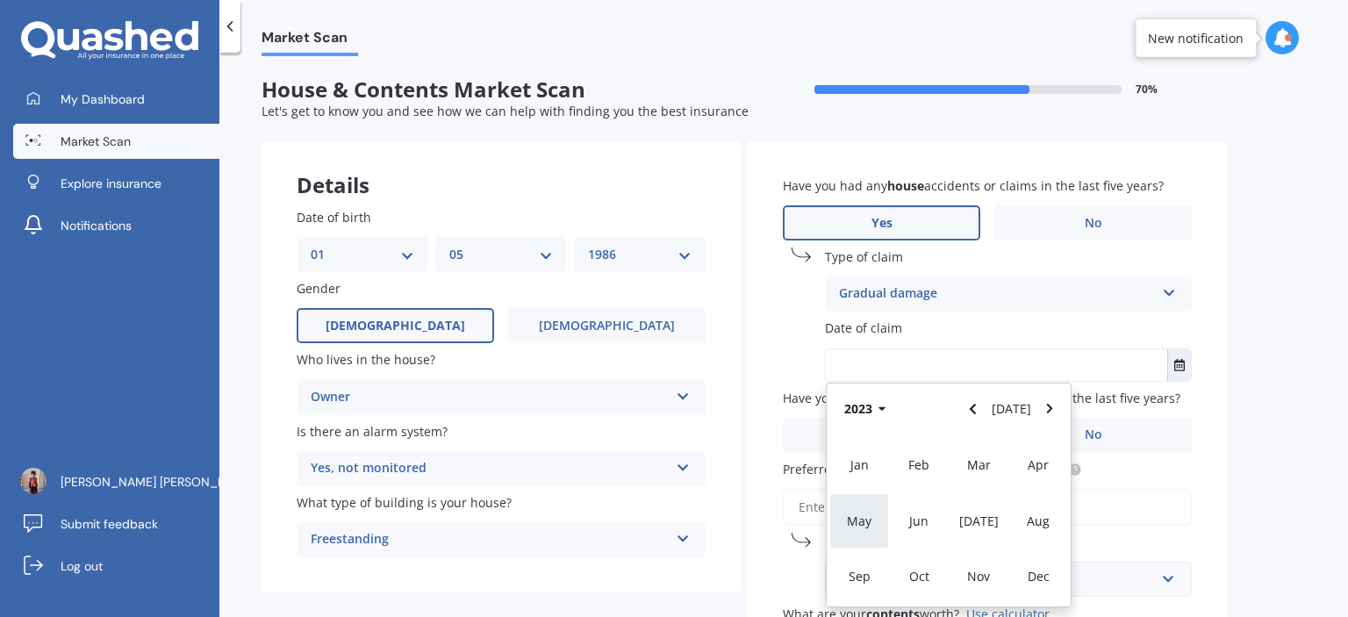
click at [872, 512] on div "May" at bounding box center [859, 520] width 60 height 55
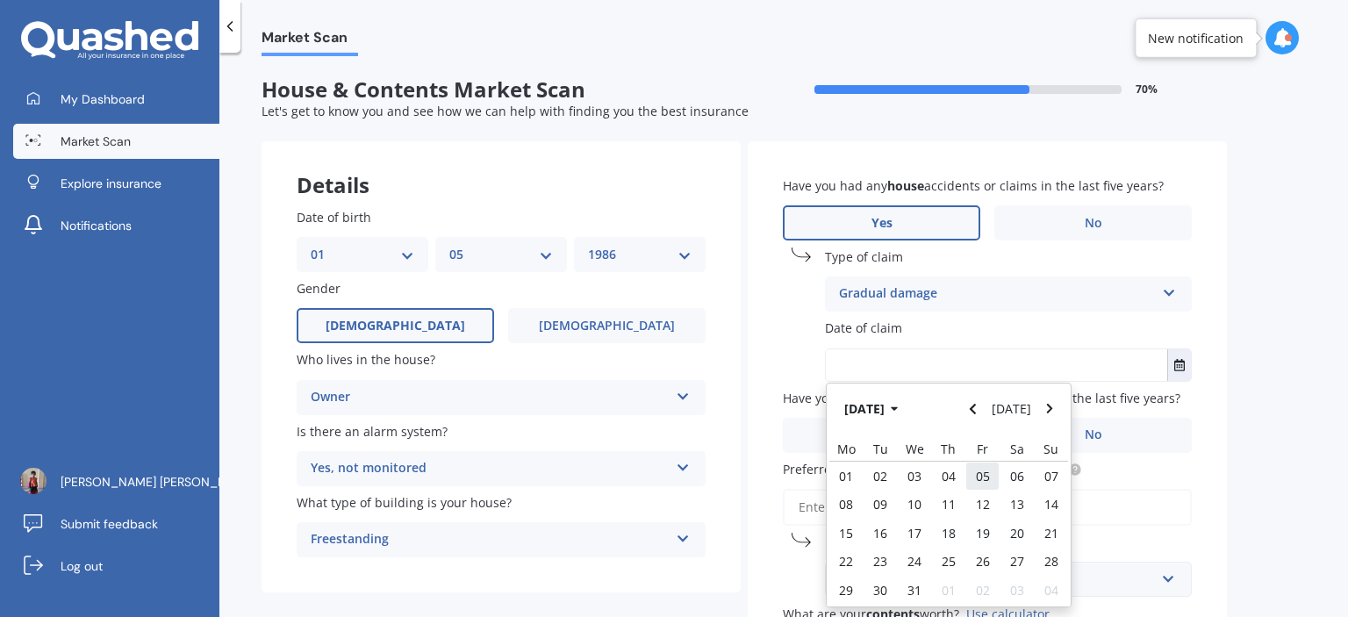
click at [966, 487] on div "05" at bounding box center [982, 476] width 34 height 28
type input "[DATE]"
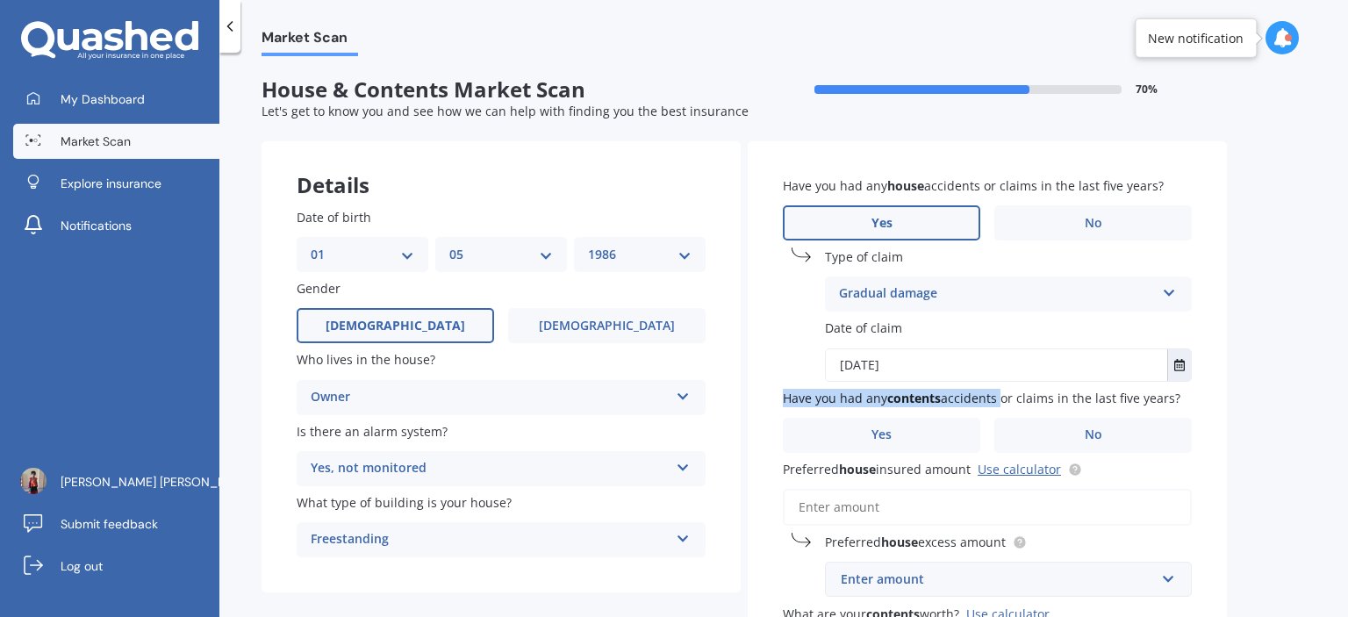
drag, startPoint x: 786, startPoint y: 395, endPoint x: 998, endPoint y: 408, distance: 211.9
click at [998, 408] on div "Have you had any contents accidents or claims in the last five years? Yes No" at bounding box center [987, 421] width 409 height 64
click at [1163, 453] on div "Have you had any house accidents or claims in the last five years? Yes No Type …" at bounding box center [987, 458] width 479 height 635
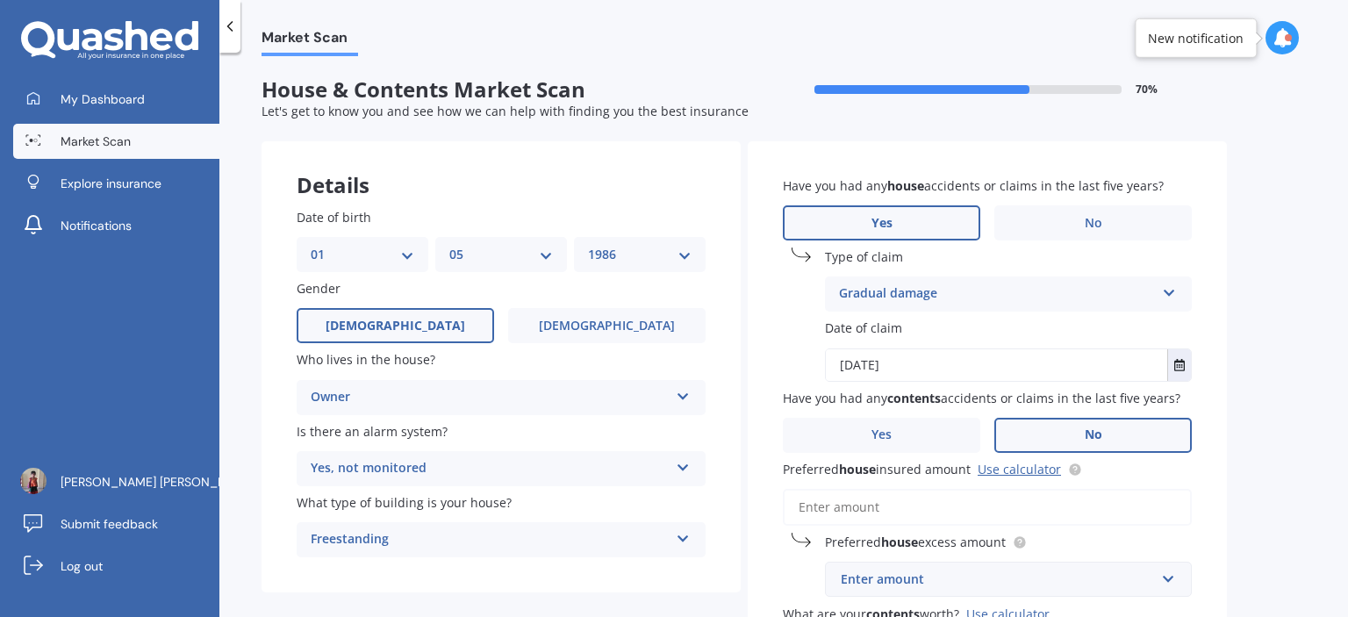
click at [1156, 434] on label "No" at bounding box center [1092, 435] width 197 height 35
click at [0, 0] on input "No" at bounding box center [0, 0] width 0 height 0
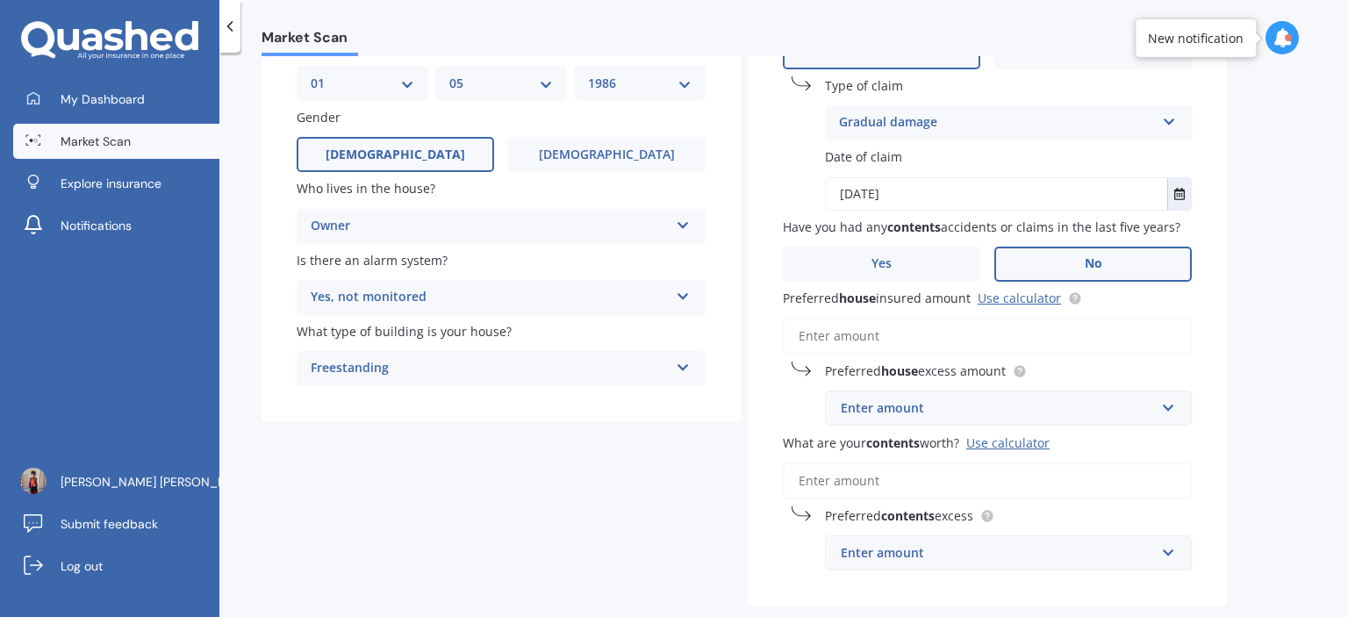
scroll to position [176, 0]
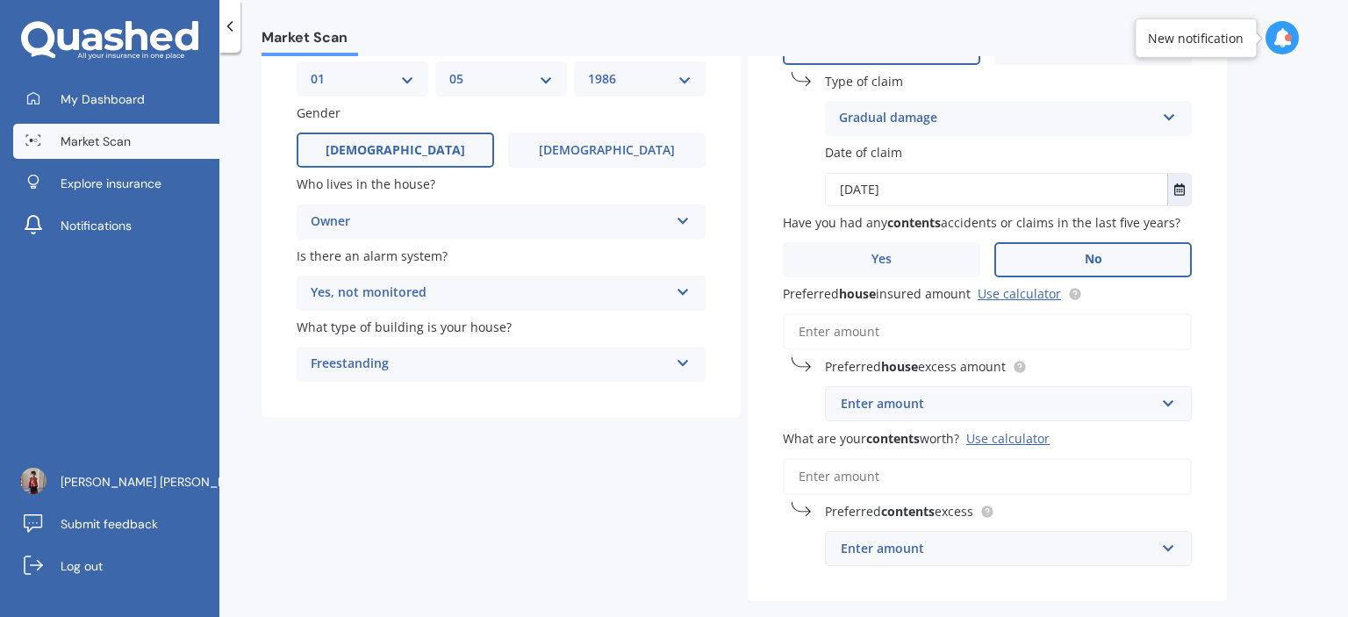
drag, startPoint x: 771, startPoint y: 290, endPoint x: 846, endPoint y: 296, distance: 74.8
click at [846, 296] on div "Have you had any house accidents or claims in the last five years? Yes No Type …" at bounding box center [987, 283] width 479 height 635
click at [833, 327] on input "Preferred house insured amount Use calculator" at bounding box center [987, 331] width 409 height 37
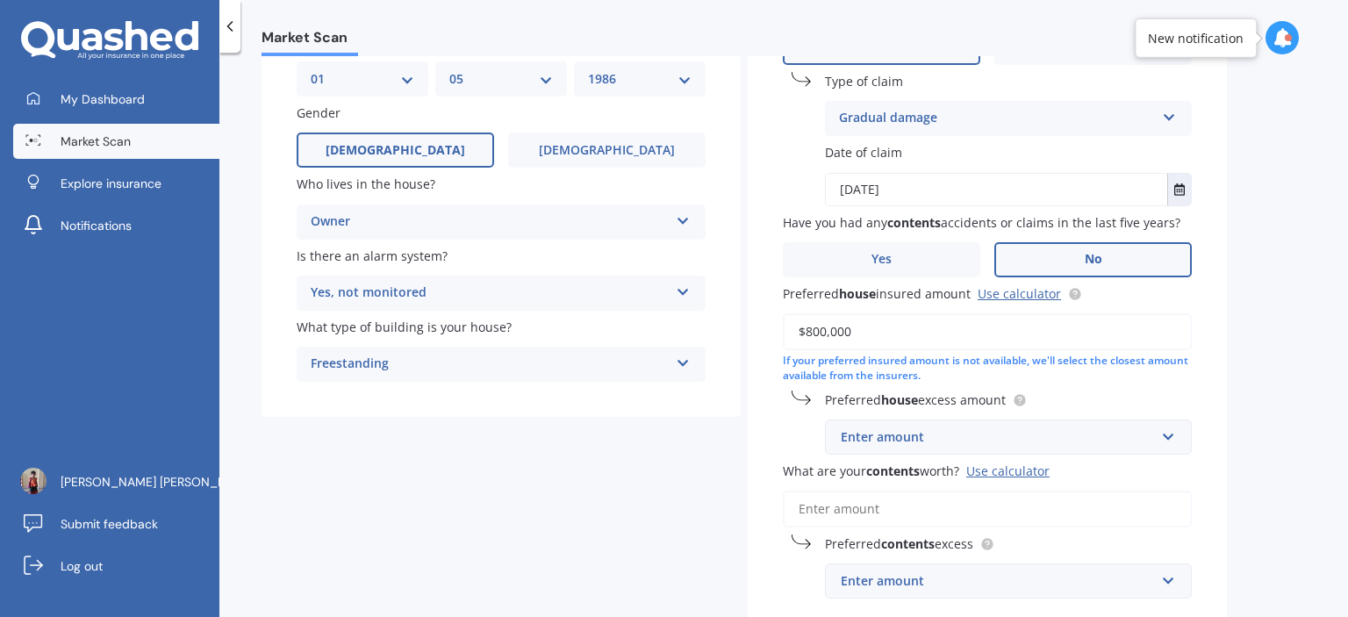
type input "$800,000"
click at [934, 440] on div "Enter amount" at bounding box center [998, 436] width 314 height 19
type input "55000"
click at [1264, 503] on div "Market Scan House & Contents Market Scan 70 % Let's get to know you and see how…" at bounding box center [783, 338] width 1129 height 564
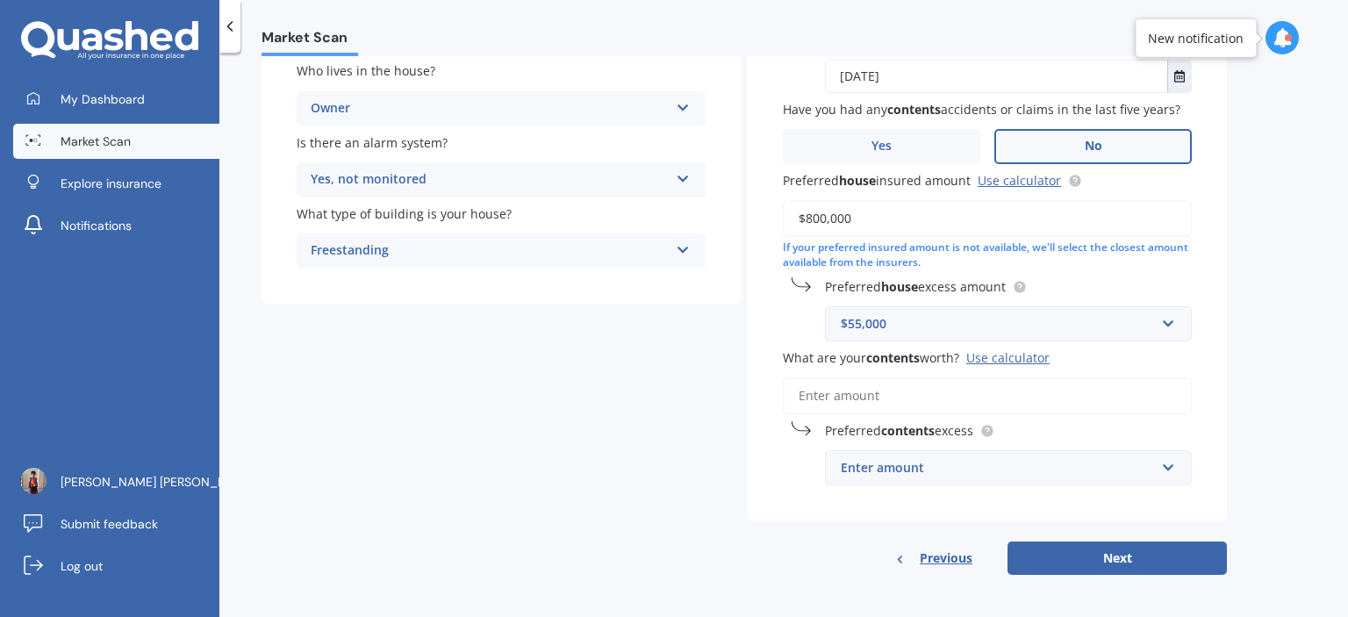
scroll to position [291, 0]
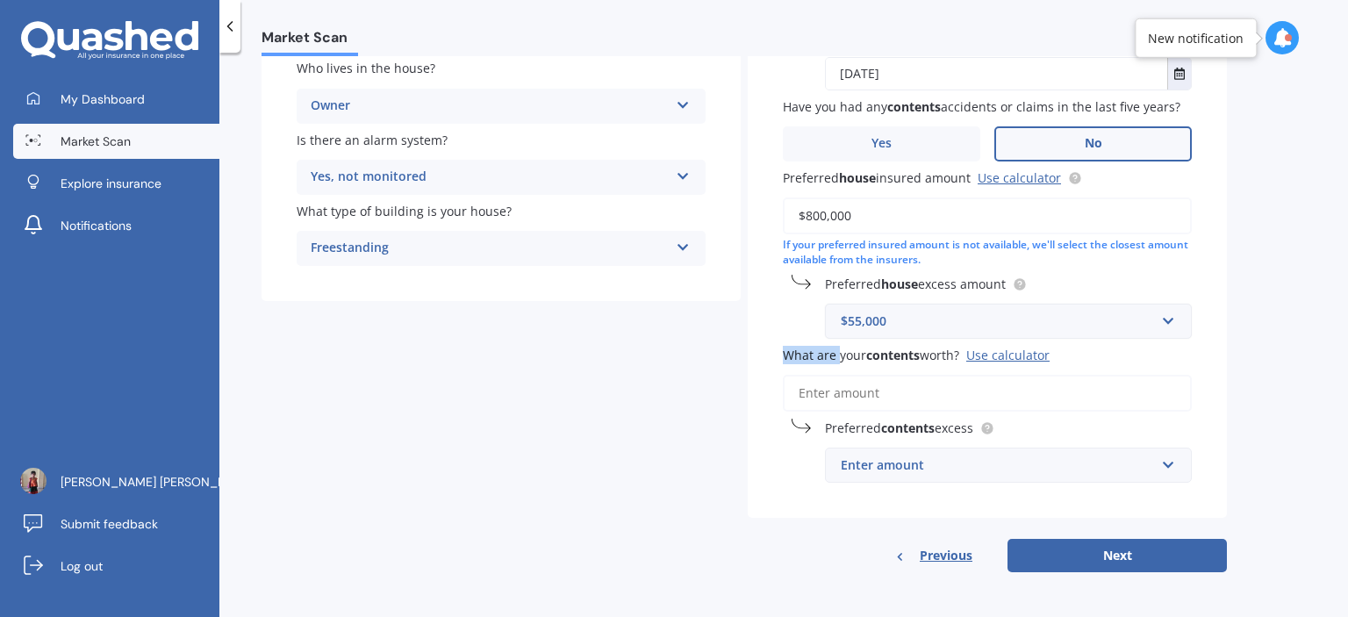
drag, startPoint x: 785, startPoint y: 356, endPoint x: 836, endPoint y: 357, distance: 50.9
click at [836, 357] on span "What are your contents worth?" at bounding box center [871, 355] width 176 height 17
click at [1016, 460] on div "Enter amount" at bounding box center [998, 464] width 314 height 19
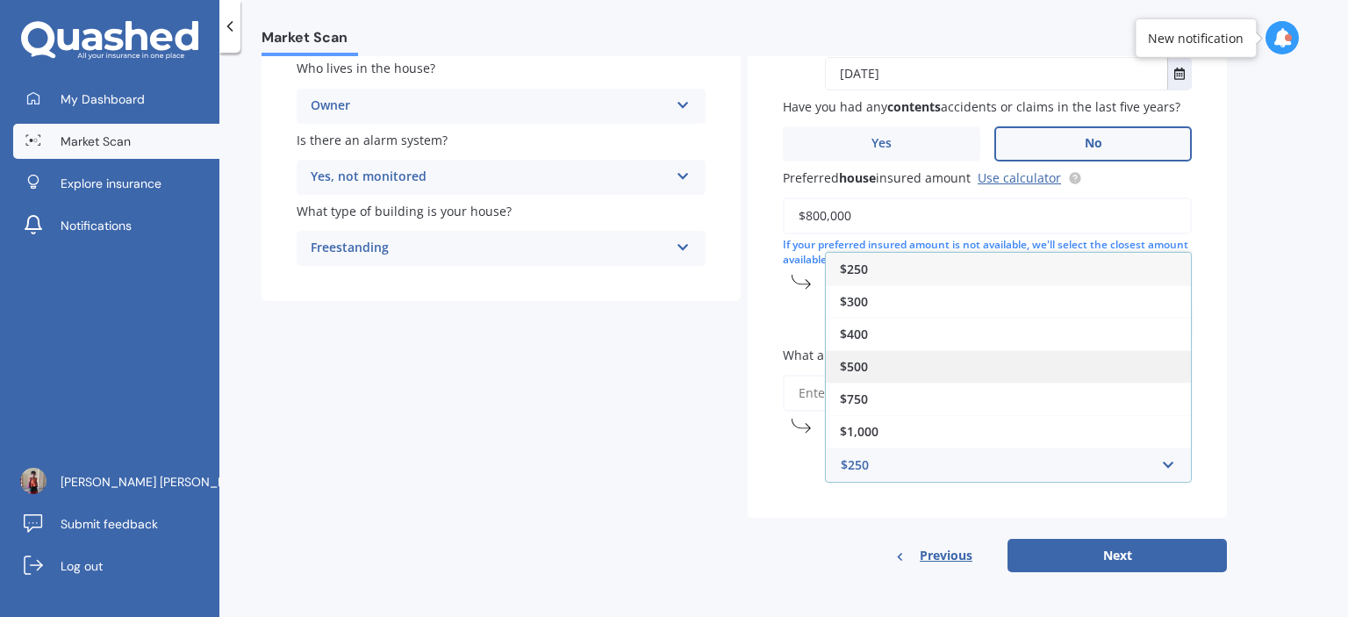
click at [890, 365] on div "$500" at bounding box center [1008, 366] width 365 height 32
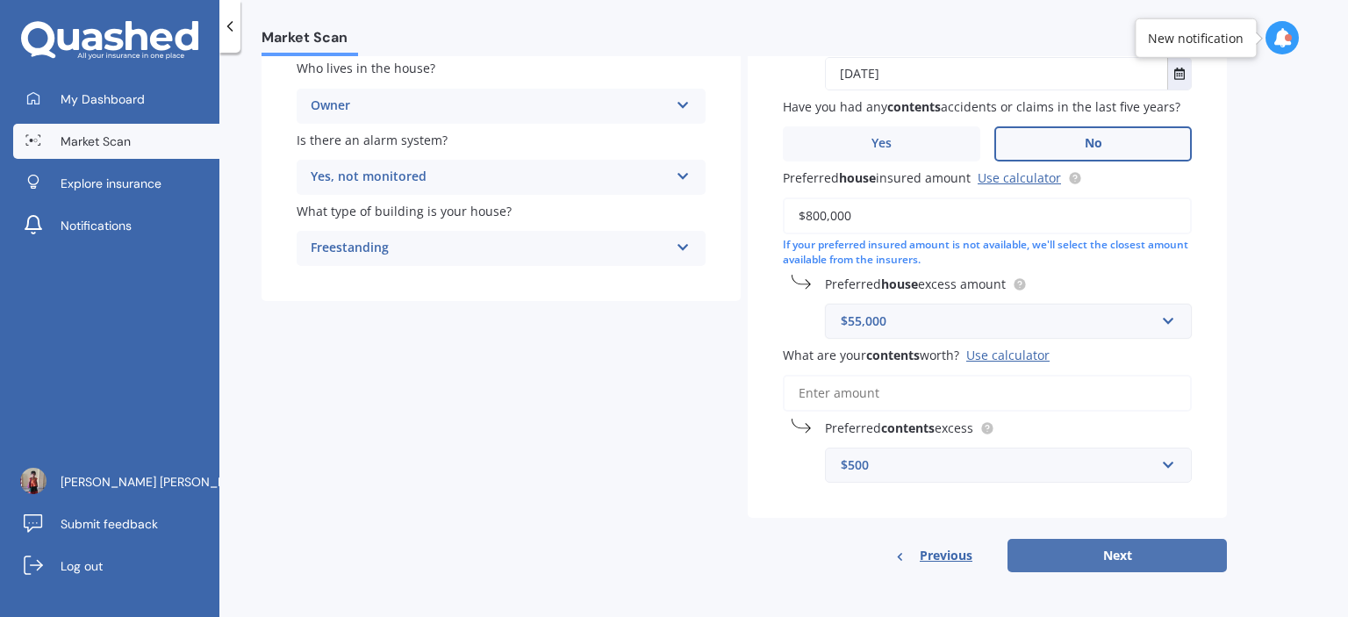
click at [1140, 562] on button "Next" at bounding box center [1116, 555] width 219 height 33
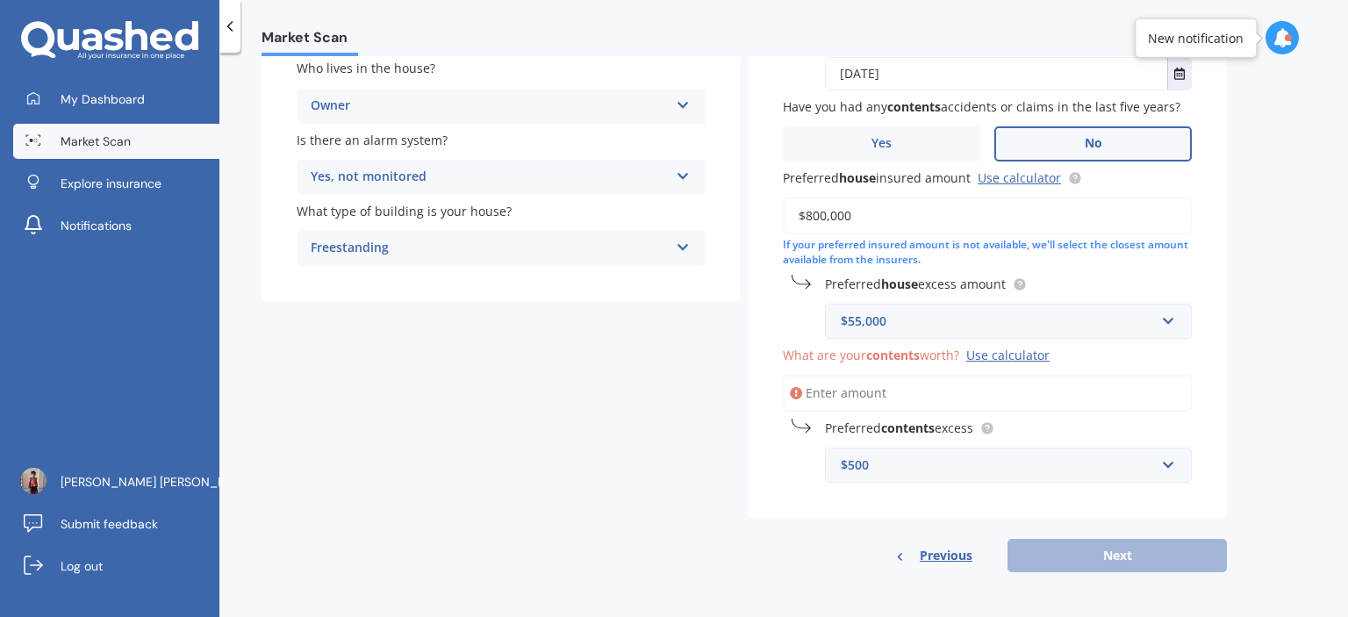
click at [848, 382] on input "What are your contents worth? Use calculator" at bounding box center [987, 393] width 409 height 37
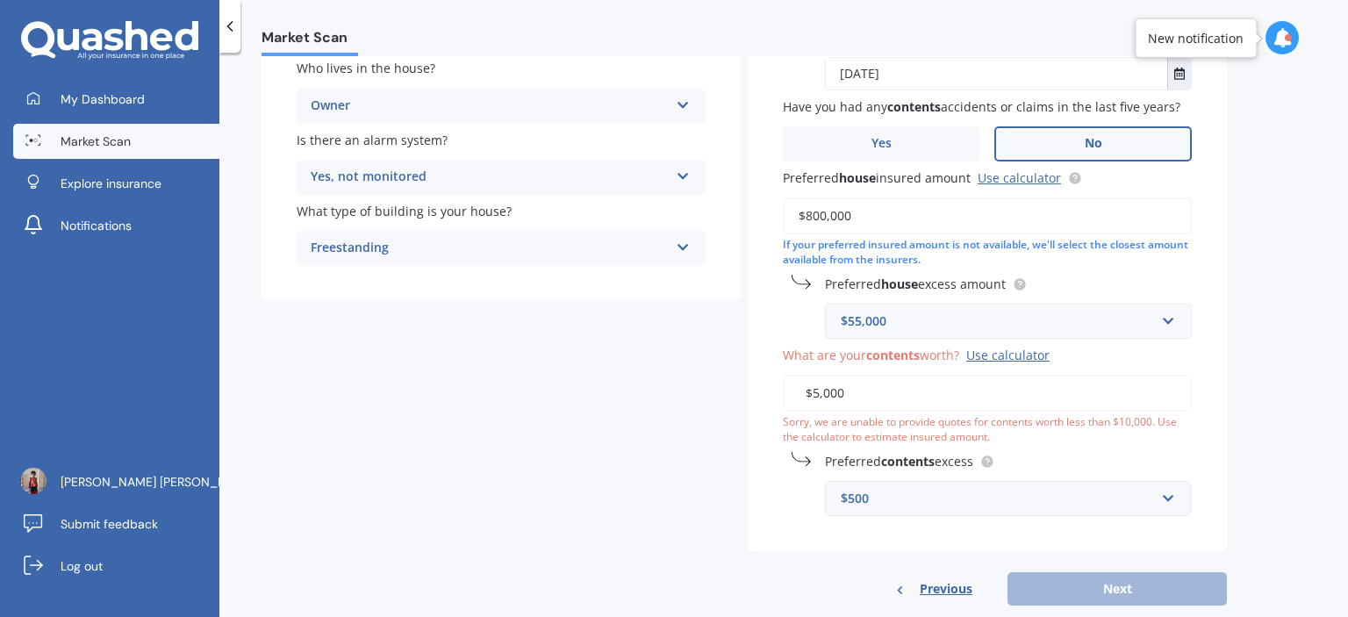
type input "$5,000"
drag, startPoint x: 904, startPoint y: 319, endPoint x: 715, endPoint y: 312, distance: 188.8
click at [736, 314] on div "Details Date of birth DD 01 02 03 04 05 06 07 08 09 10 11 12 13 14 15 16 17 18 …" at bounding box center [744, 228] width 965 height 756
click at [938, 319] on div "$55,000" at bounding box center [998, 321] width 314 height 19
type input "150000"
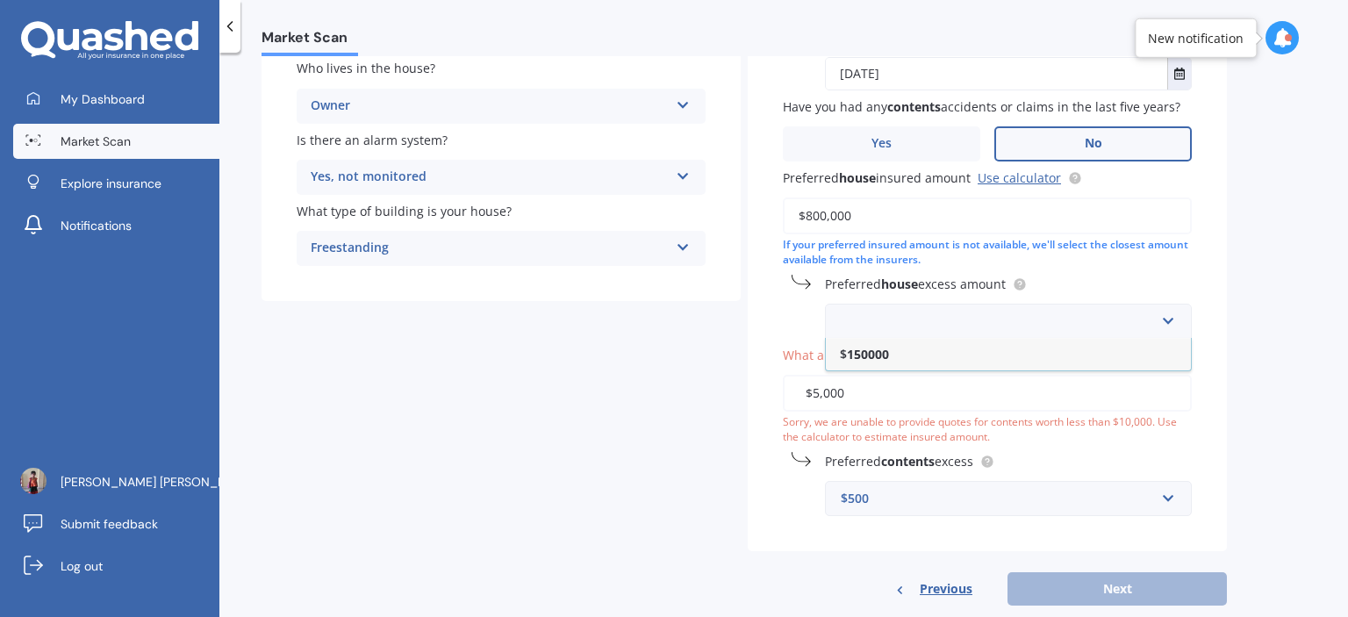
click at [604, 395] on div "Details Date of birth DD 01 02 03 04 05 06 07 08 09 10 11 12 13 14 15 16 17 18 …" at bounding box center [744, 228] width 965 height 756
drag, startPoint x: 876, startPoint y: 387, endPoint x: 785, endPoint y: 390, distance: 91.3
click at [785, 389] on input "$5,000" at bounding box center [987, 393] width 409 height 37
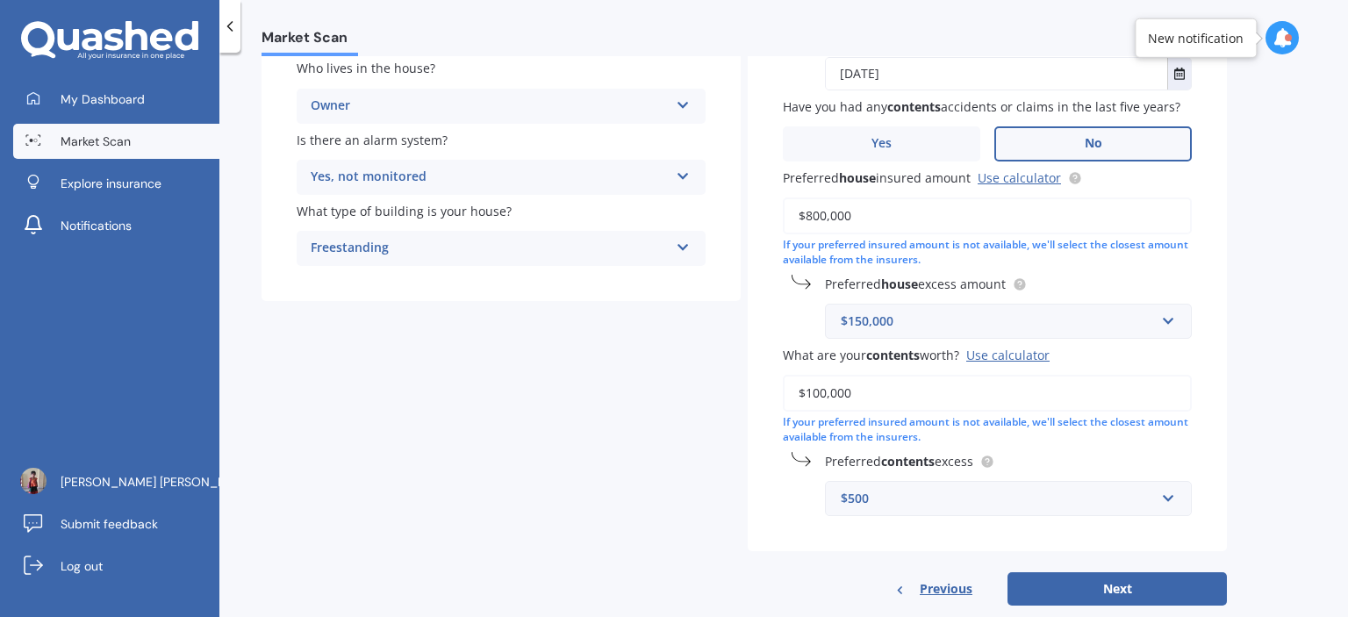
type input "$100,000"
drag, startPoint x: 798, startPoint y: 419, endPoint x: 1011, endPoint y: 422, distance: 213.3
click at [1011, 422] on div "If your preferred insured amount is not available, we'll select the closest amo…" at bounding box center [987, 430] width 409 height 30
click at [1171, 325] on input "text" at bounding box center [1002, 321] width 351 height 33
click at [1280, 276] on div "Market Scan House & Contents Market Scan 70 % Let's get to know you and see how…" at bounding box center [783, 338] width 1129 height 564
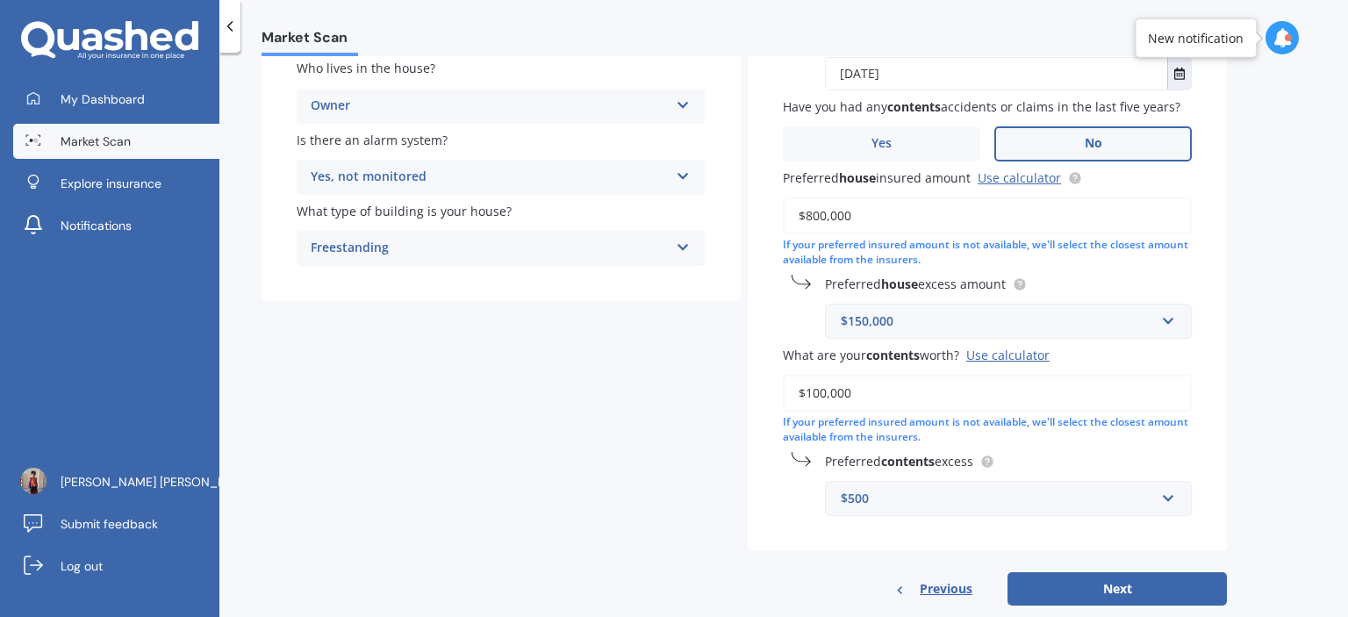
click at [716, 435] on div "Details Date of birth DD 01 02 03 04 05 06 07 08 09 10 11 12 13 14 15 16 17 18 …" at bounding box center [744, 228] width 965 height 756
click at [1086, 583] on button "Next" at bounding box center [1116, 588] width 219 height 33
select select "01"
select select "05"
select select "1986"
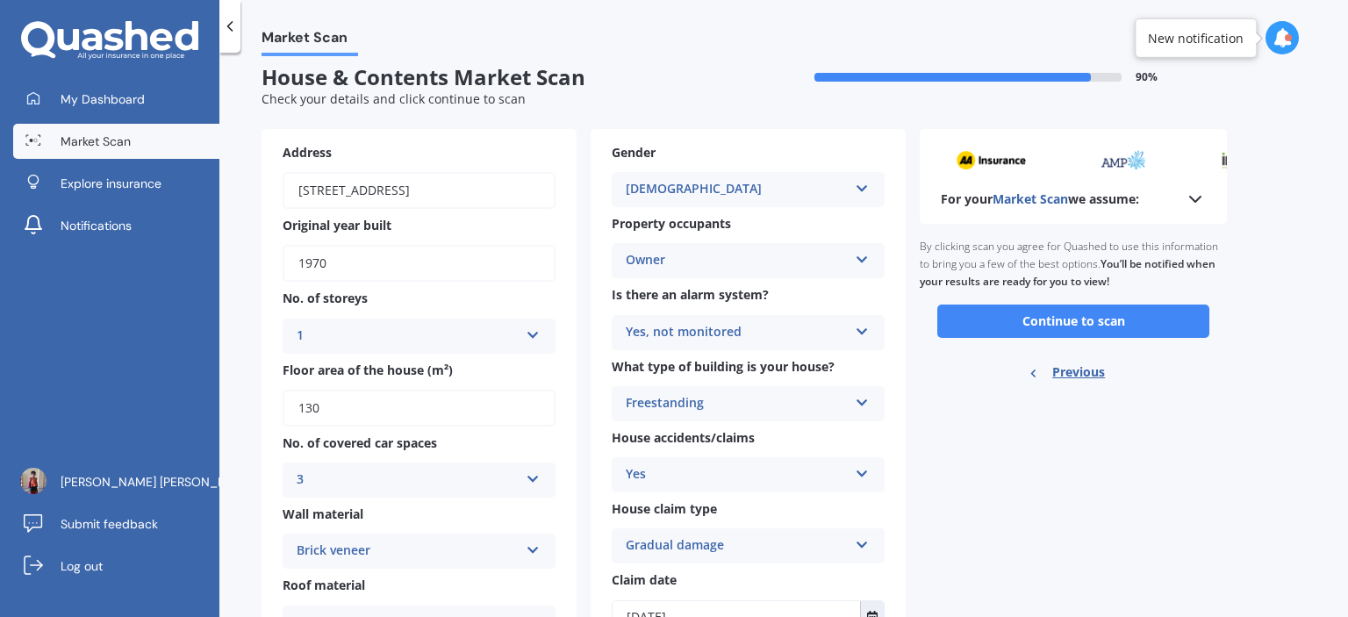
scroll to position [0, 0]
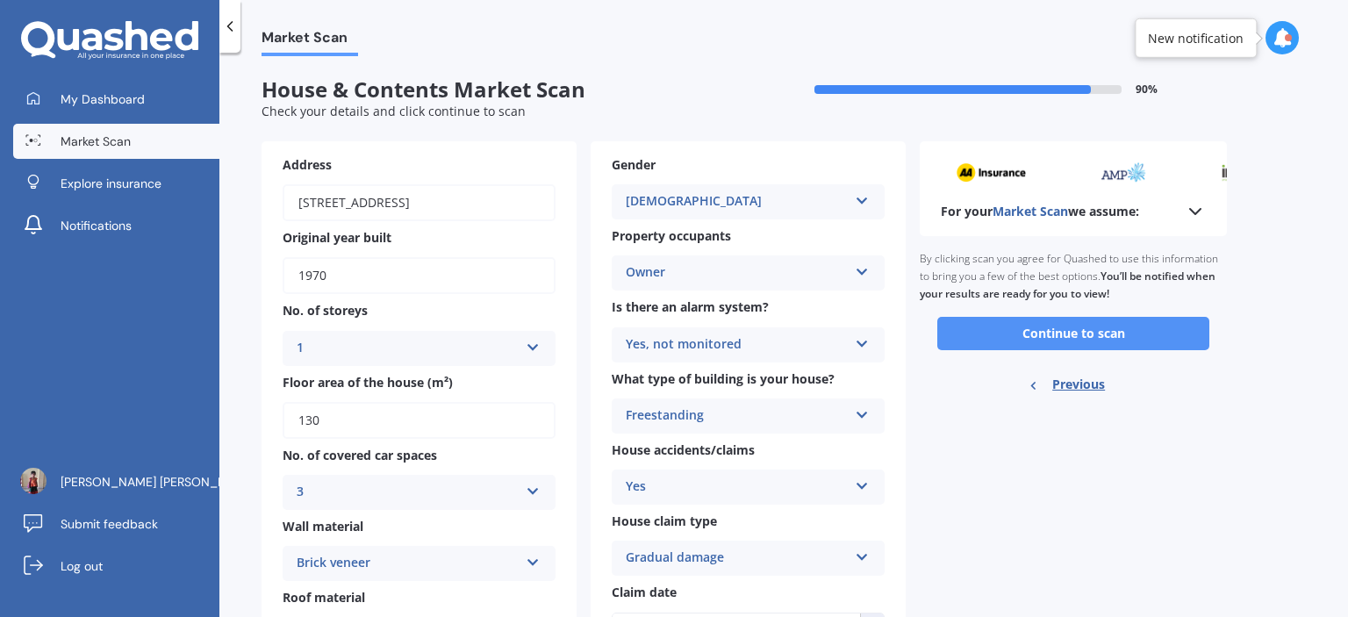
click at [1102, 321] on button "Continue to scan" at bounding box center [1073, 333] width 272 height 33
